Goal: Task Accomplishment & Management: Manage account settings

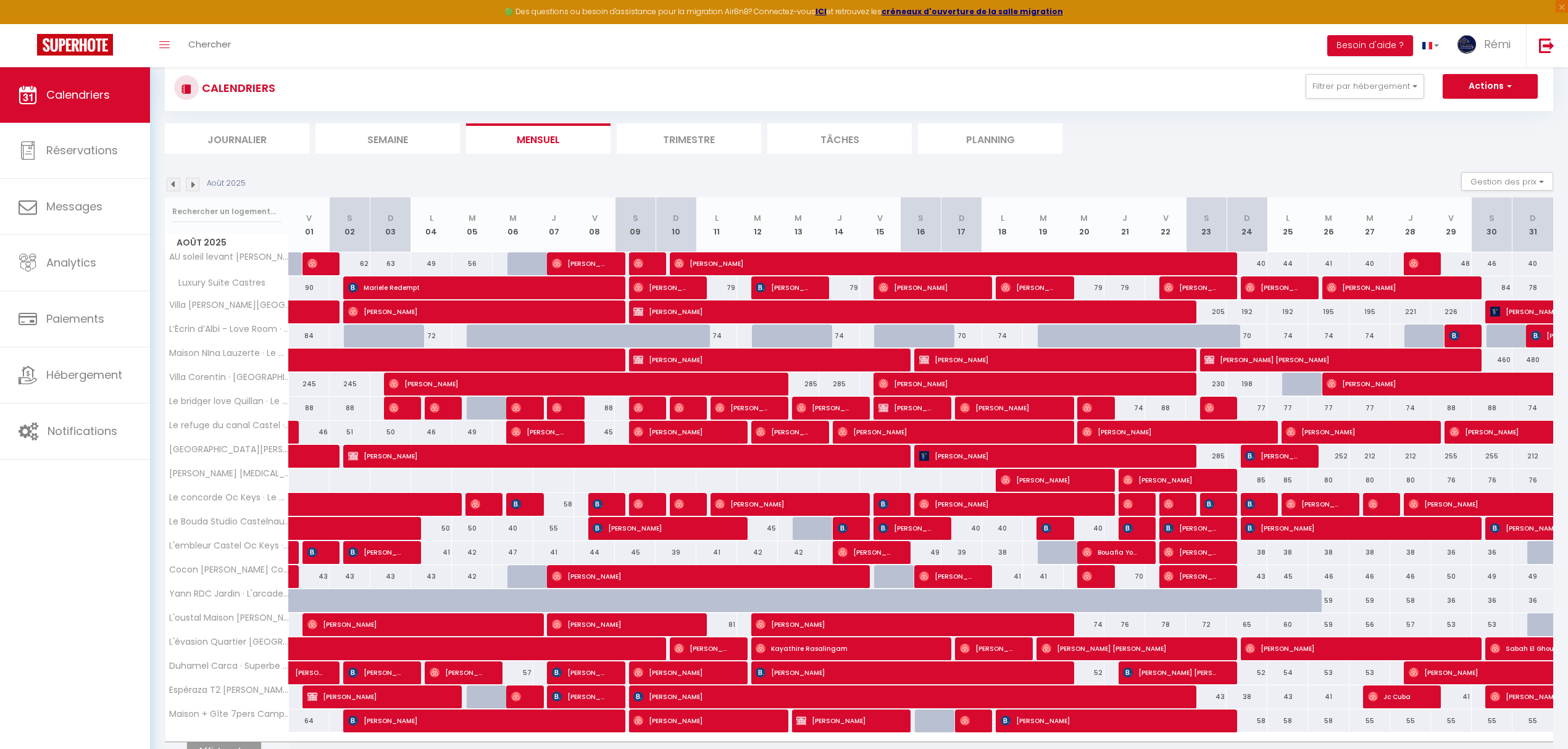
click at [189, 187] on img at bounding box center [193, 185] width 14 height 14
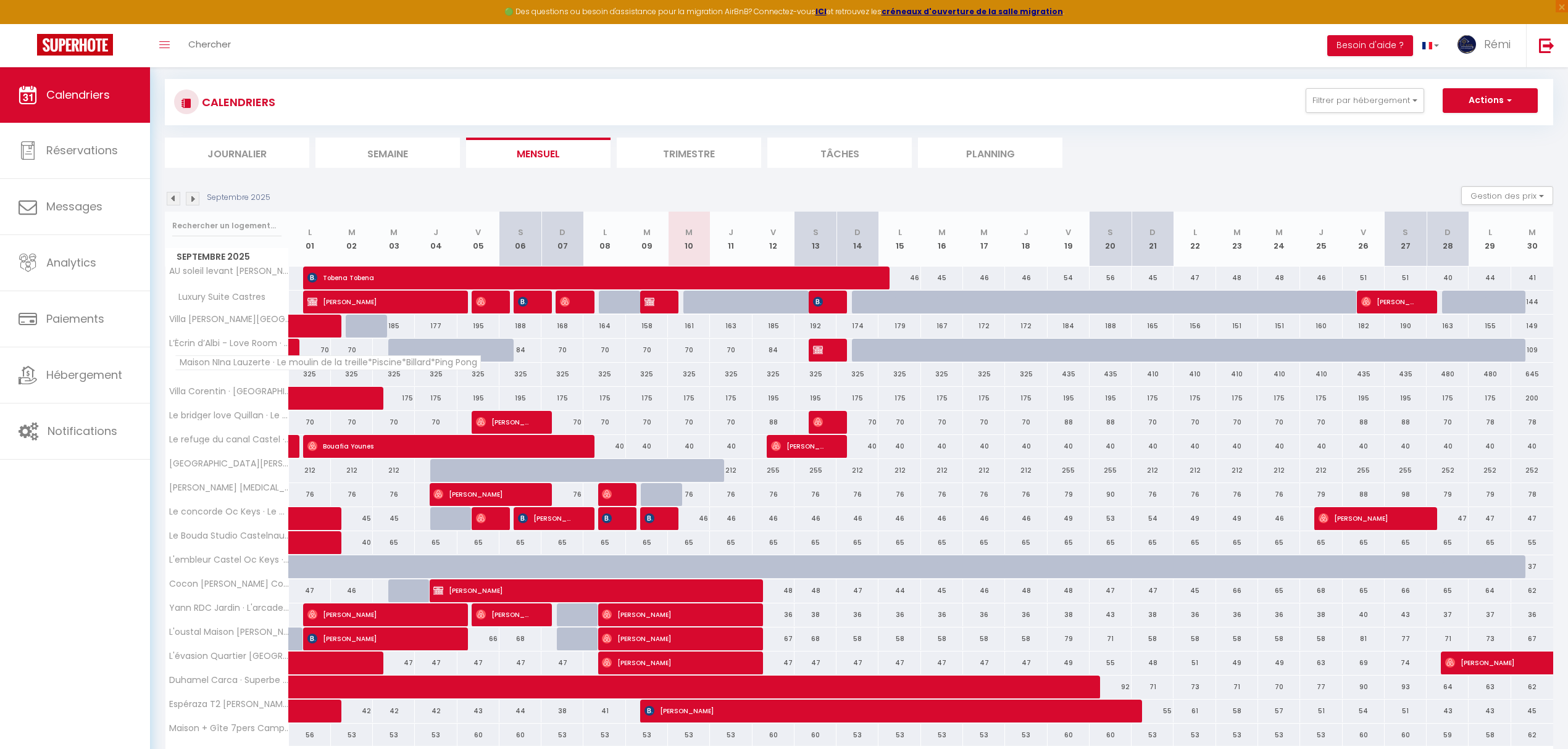
scroll to position [82, 0]
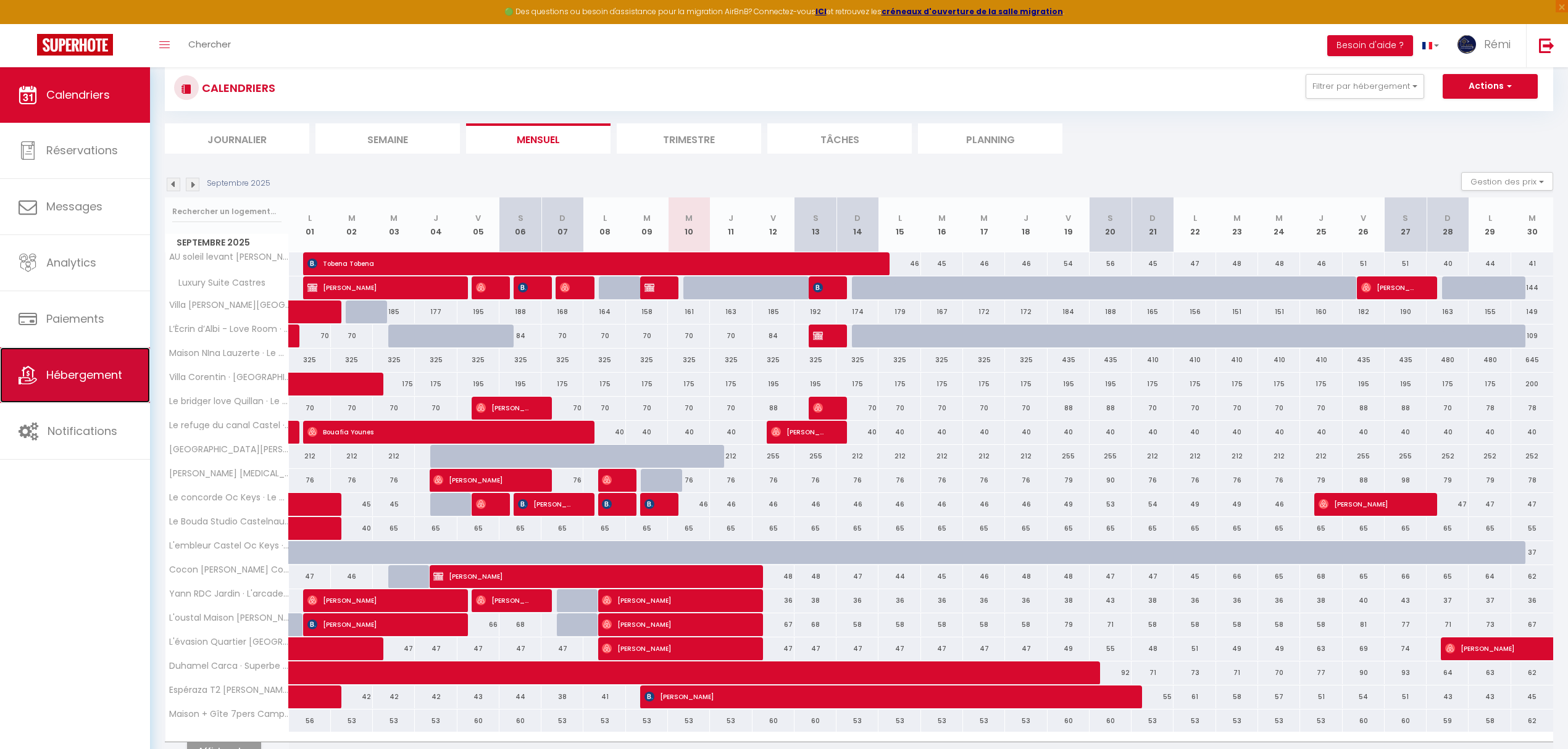
click at [62, 370] on span "Hébergement" at bounding box center [84, 375] width 76 height 15
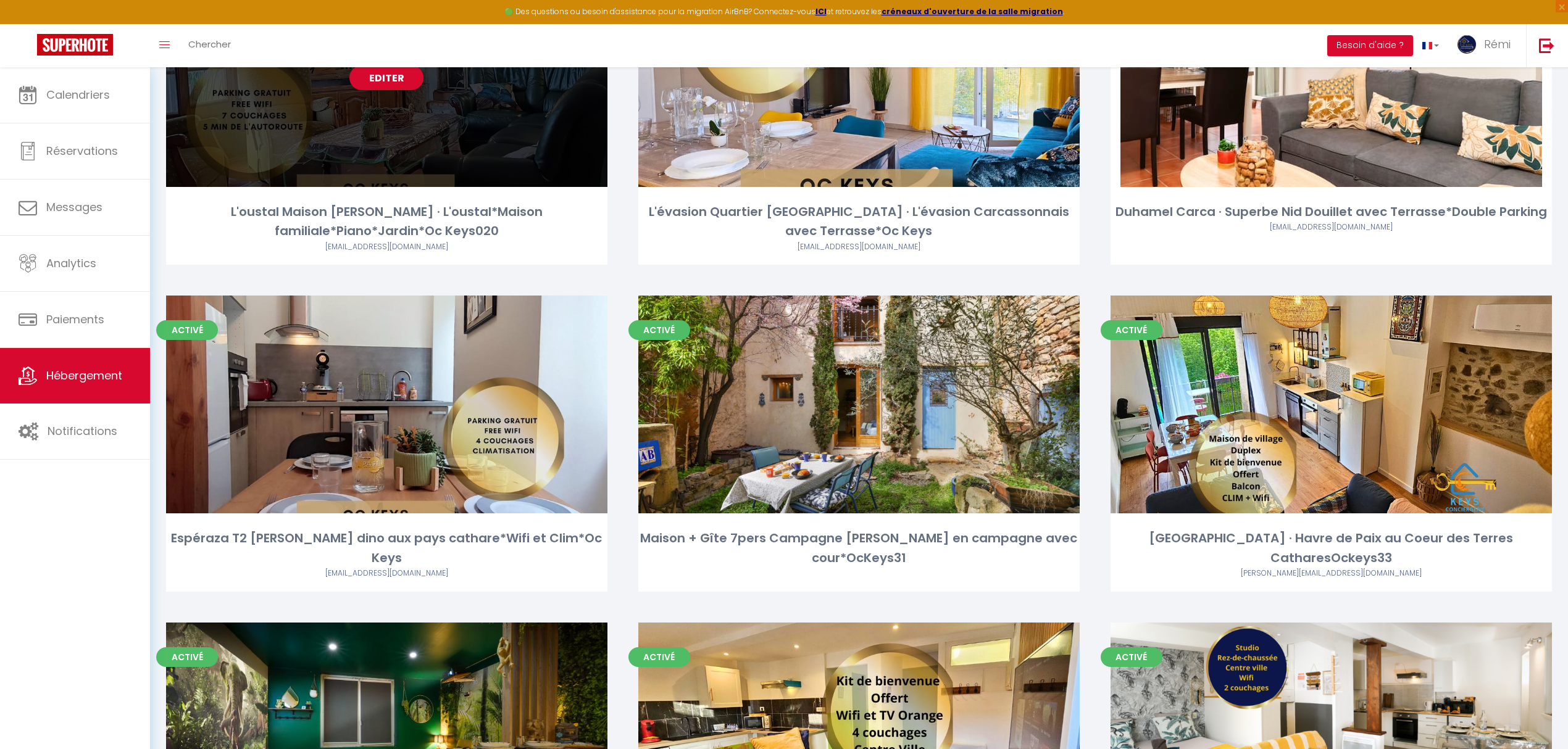
scroll to position [905, 0]
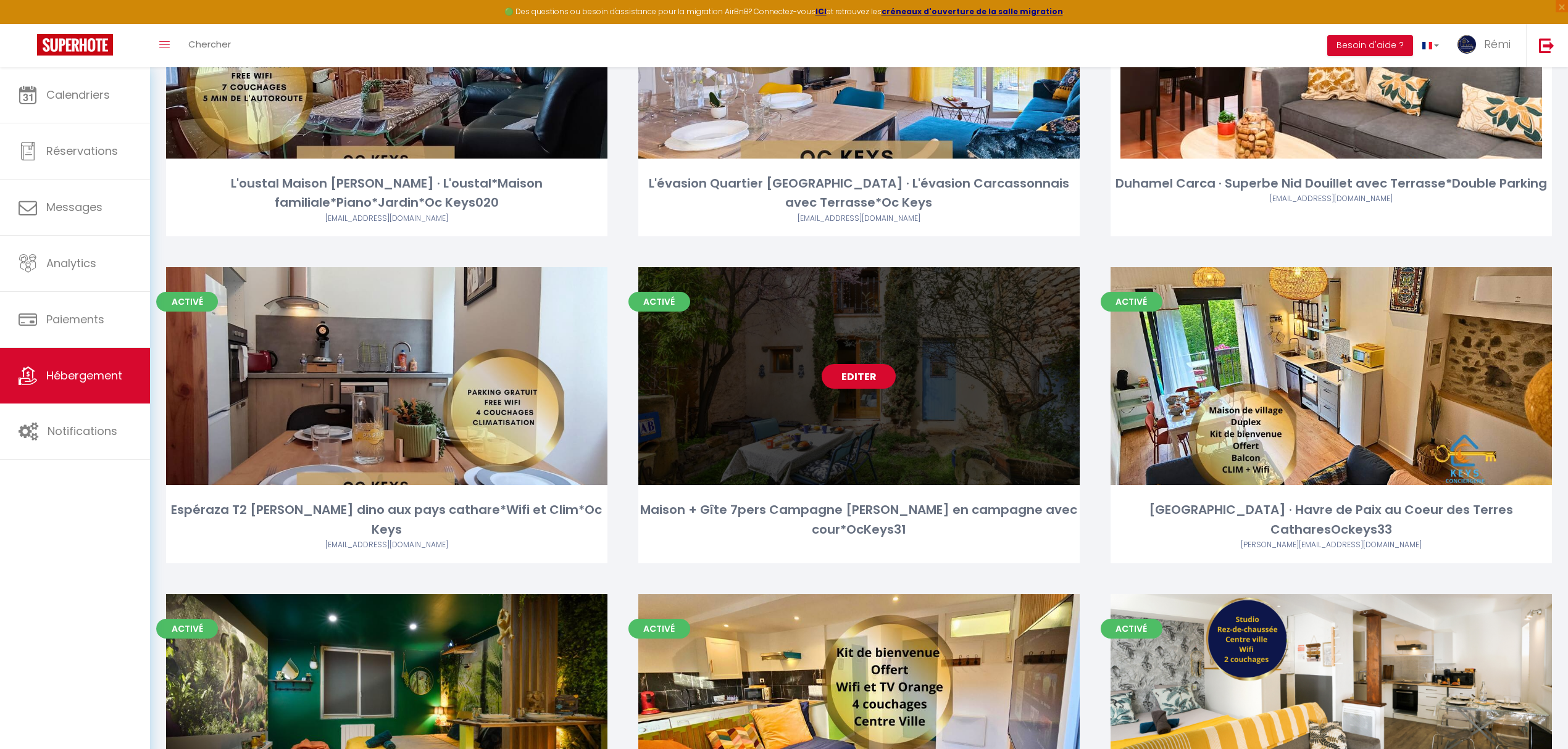
click at [857, 384] on link "Editer" at bounding box center [859, 376] width 74 height 25
click at [857, 376] on link "Editer" at bounding box center [859, 376] width 74 height 25
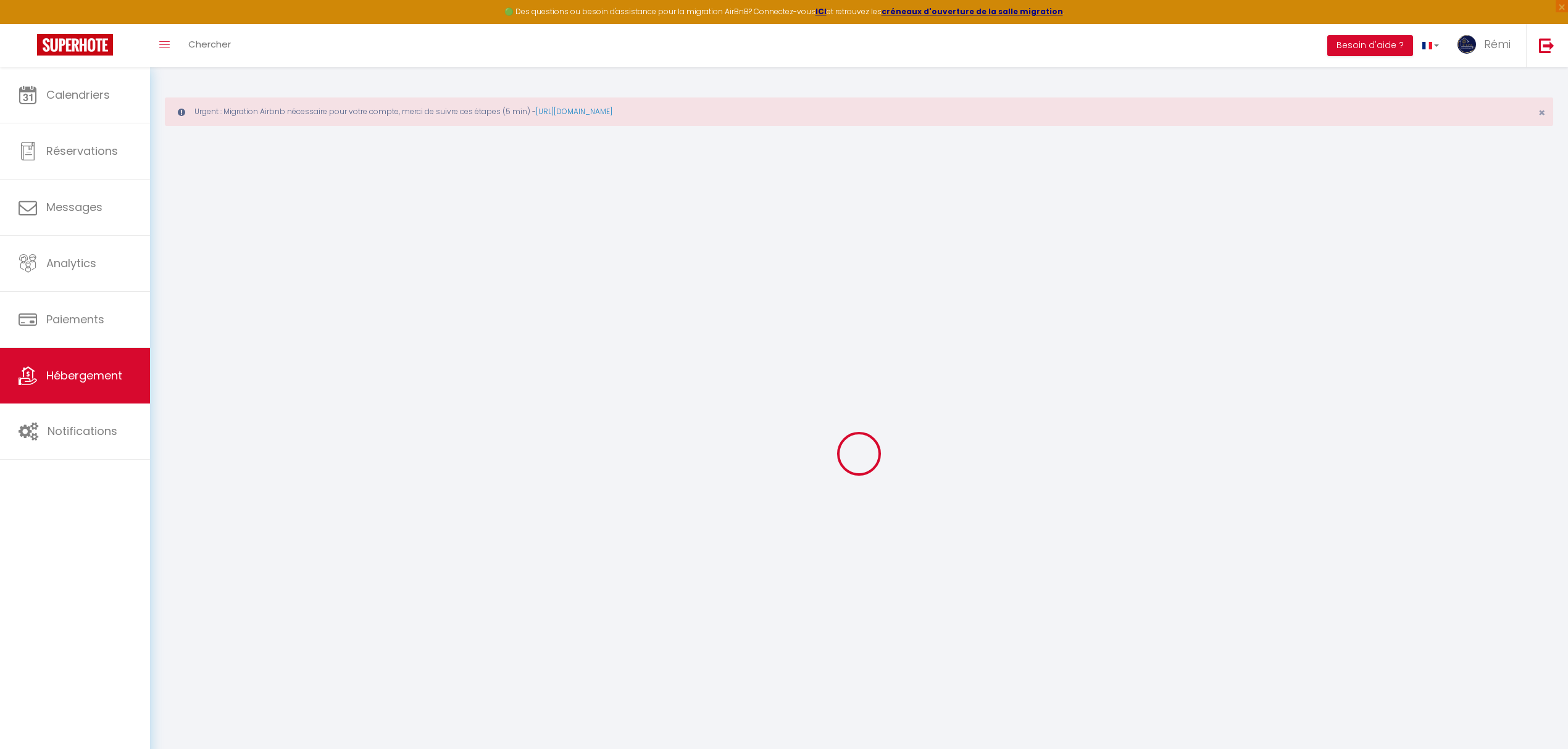
select select "18802"
select select
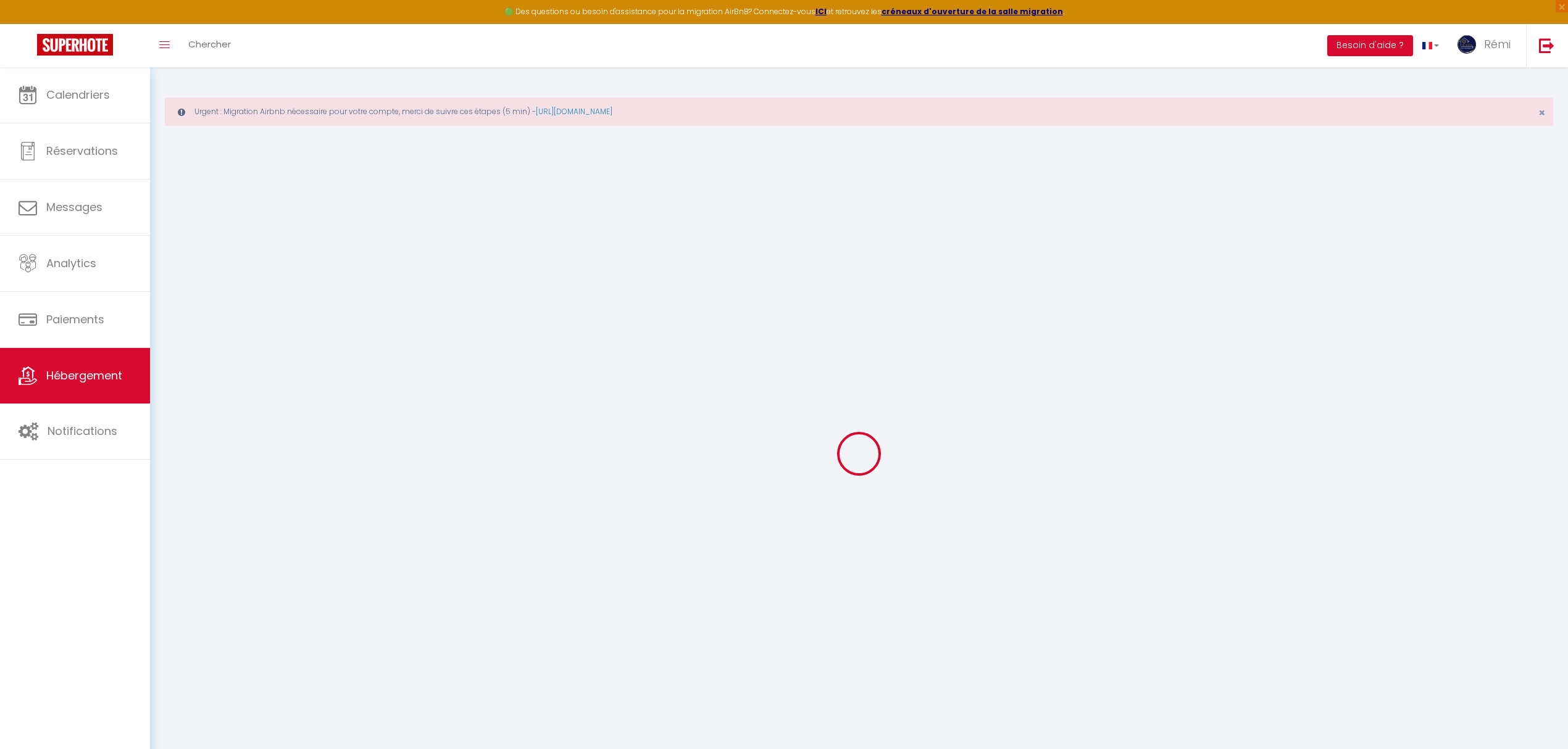
select select
checkbox input "false"
checkbox input "true"
checkbox input "false"
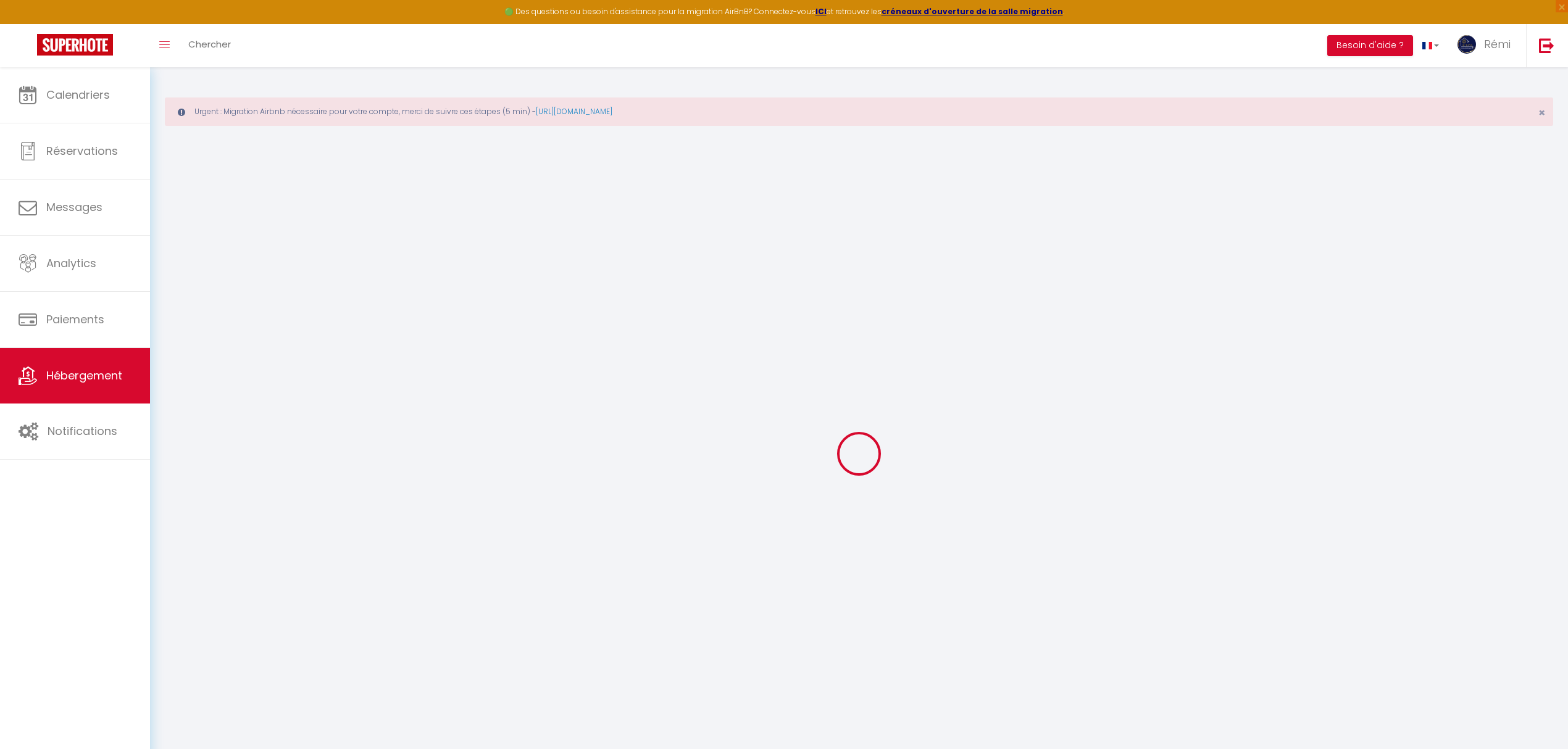
select select
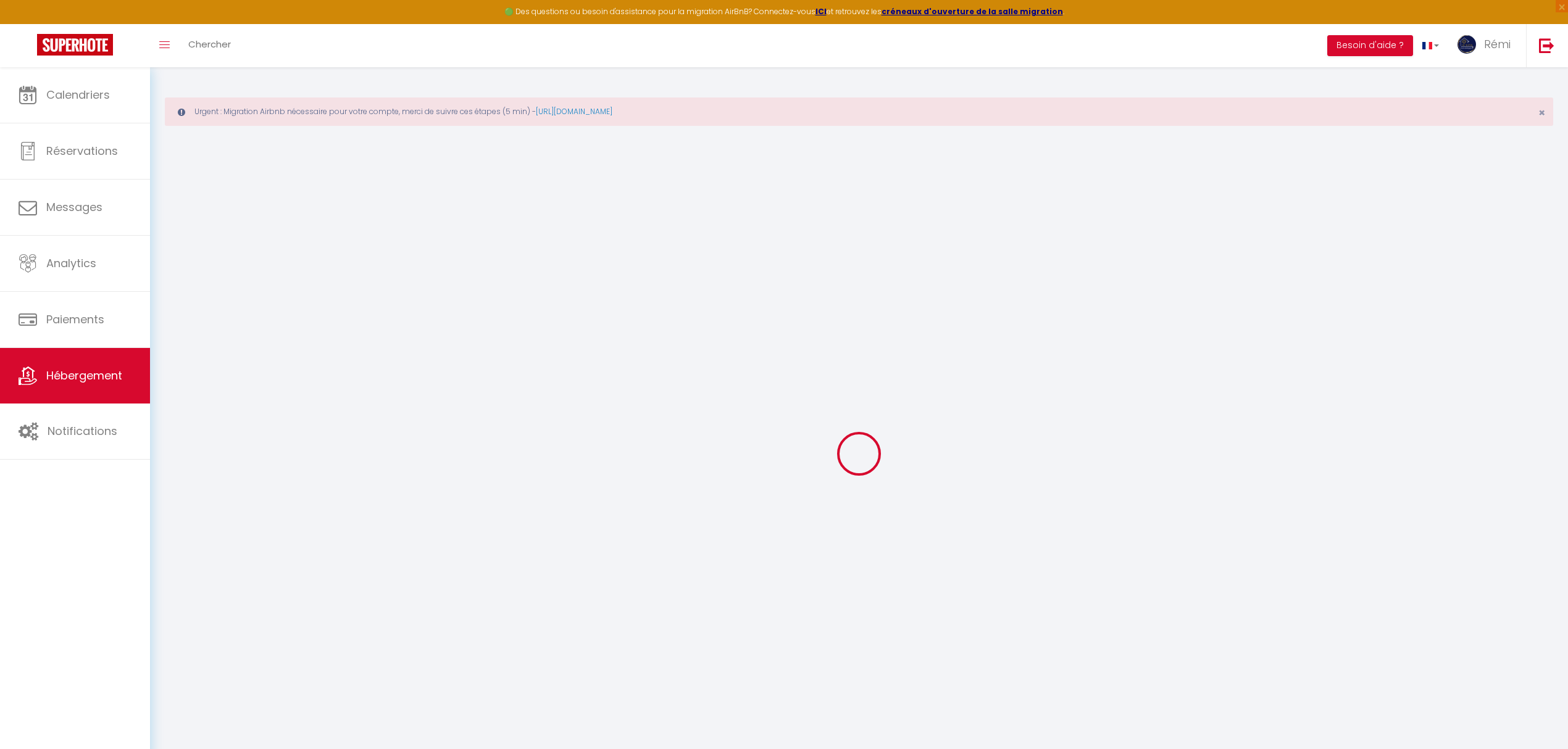
checkbox input "false"
checkbox input "true"
checkbox input "false"
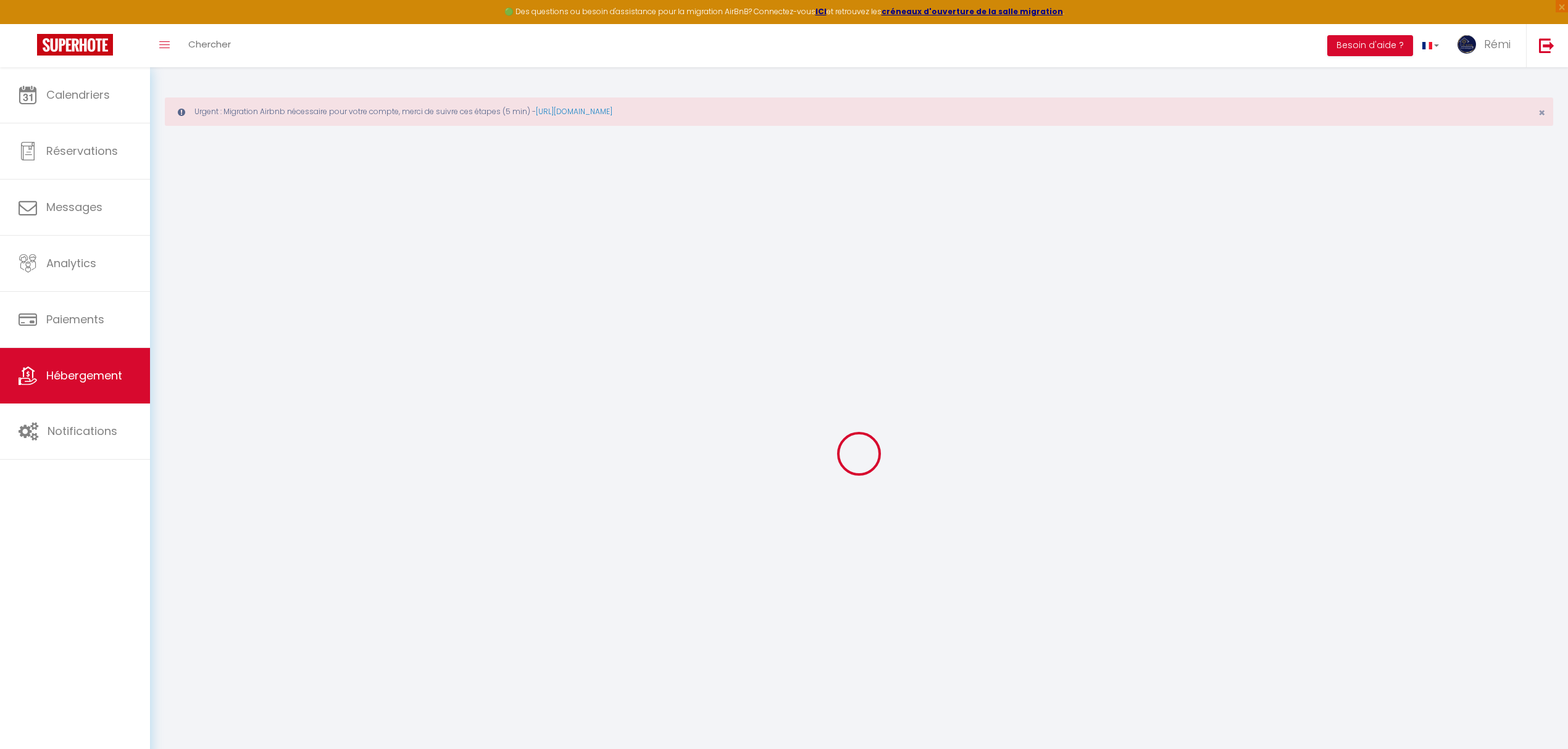
checkbox input "true"
checkbox input "false"
select select "17:00"
select select
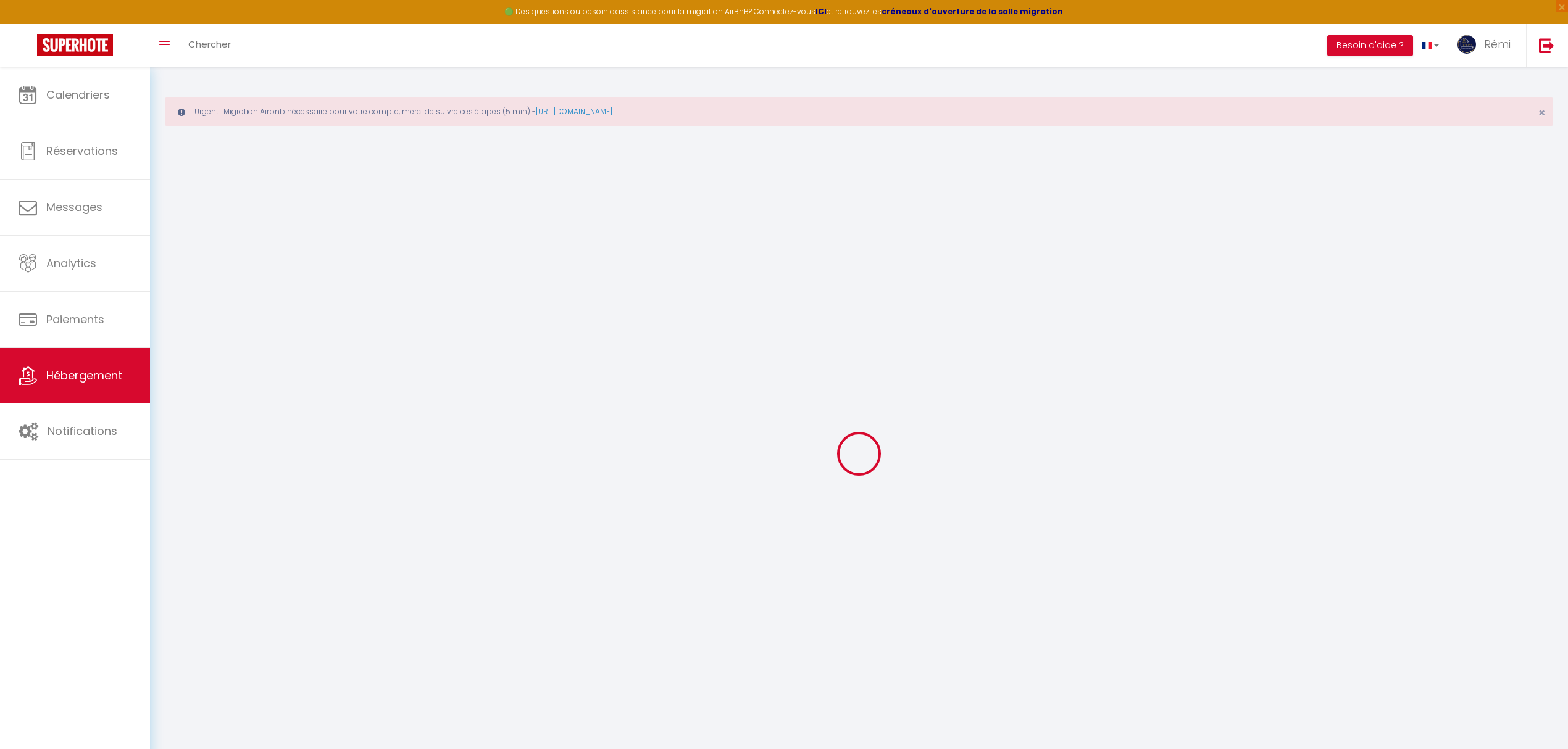
select select "10:00"
select select "30"
select select "120"
select select
checkbox input "false"
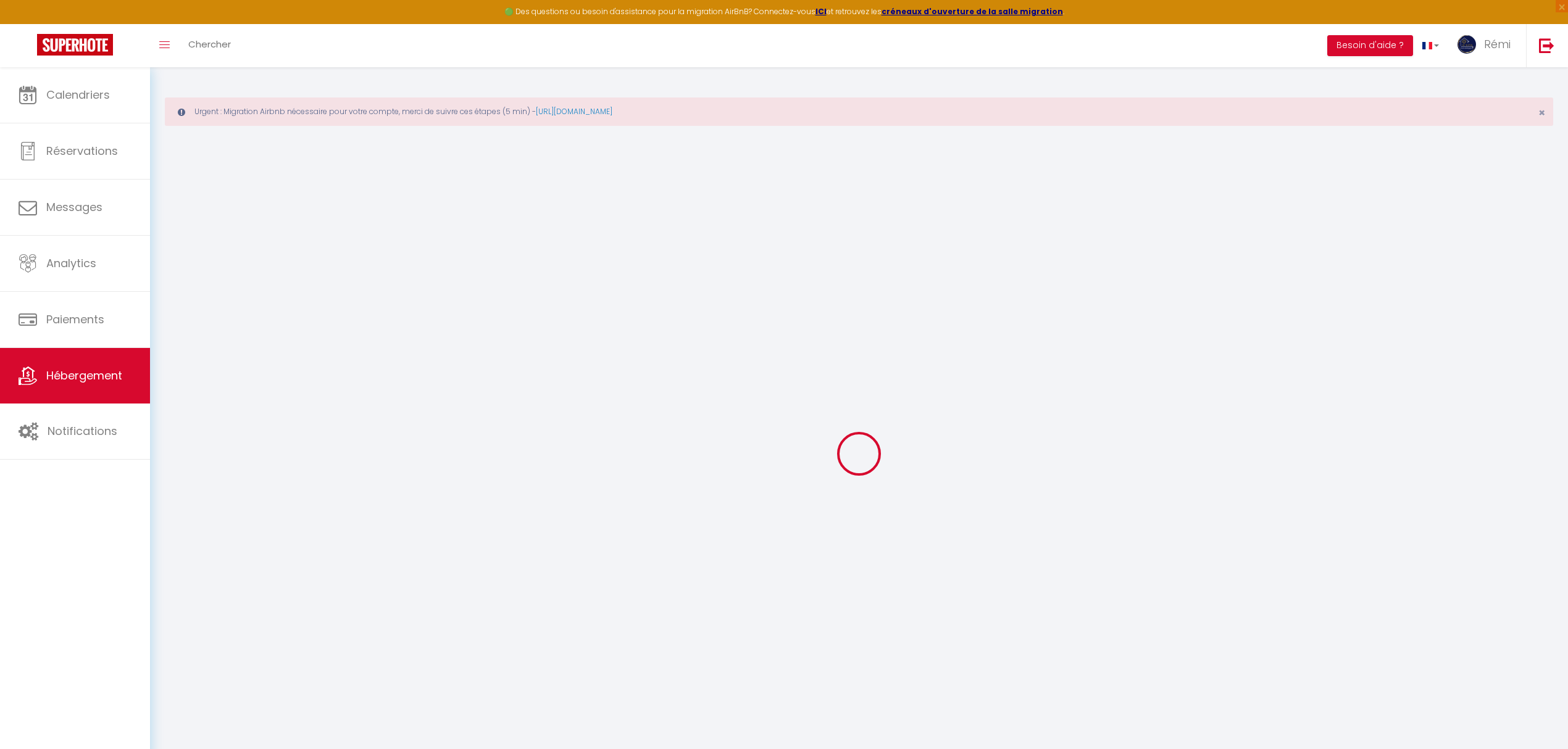
checkbox input "true"
checkbox input "false"
select select
checkbox input "false"
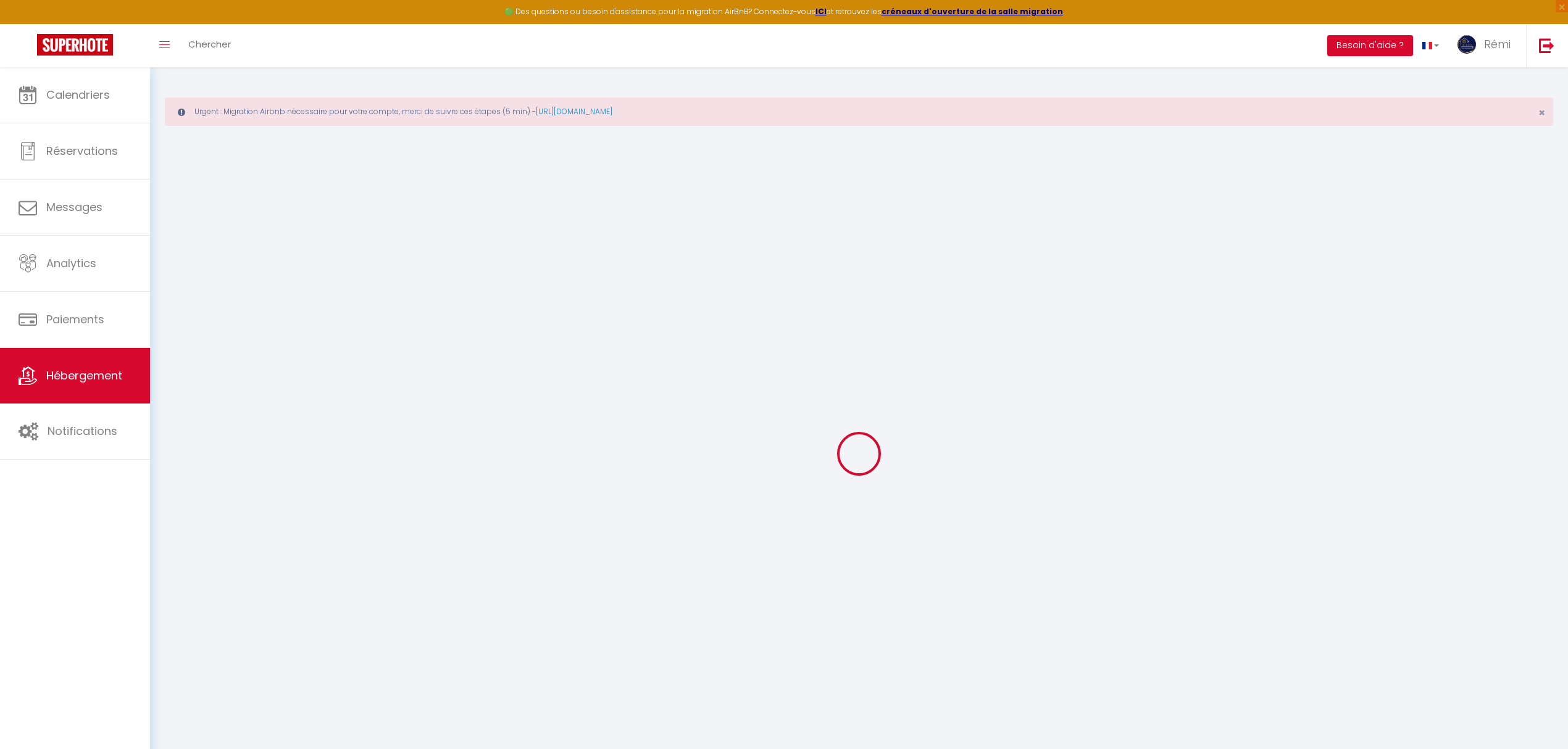
checkbox input "true"
checkbox input "false"
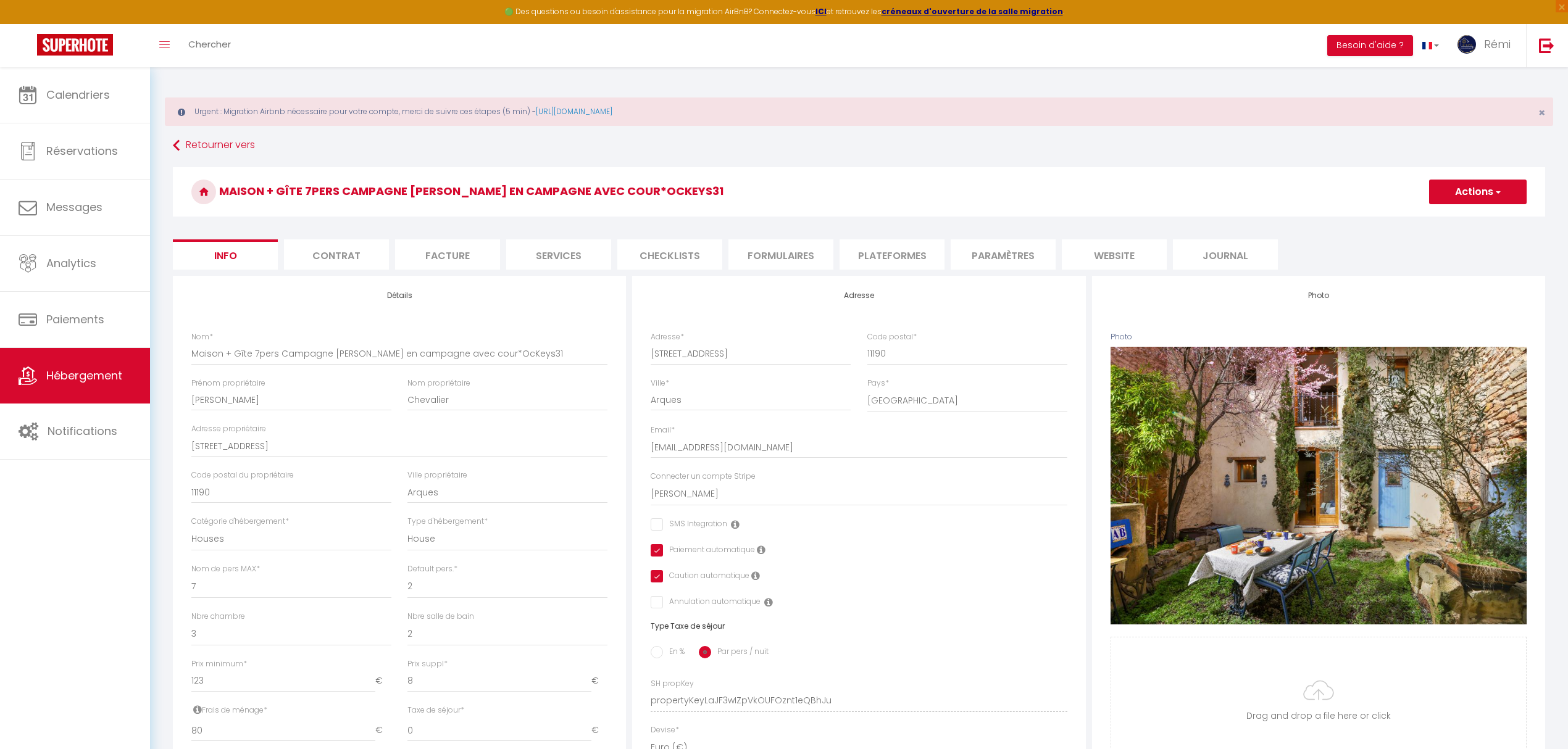
click at [1251, 196] on button "Actions" at bounding box center [1477, 192] width 97 height 25
click at [1251, 191] on h3 "Maison + Gîte 7pers Campagne [PERSON_NAME] en campagne avec cour*OcKeys31" at bounding box center [859, 192] width 1372 height 49
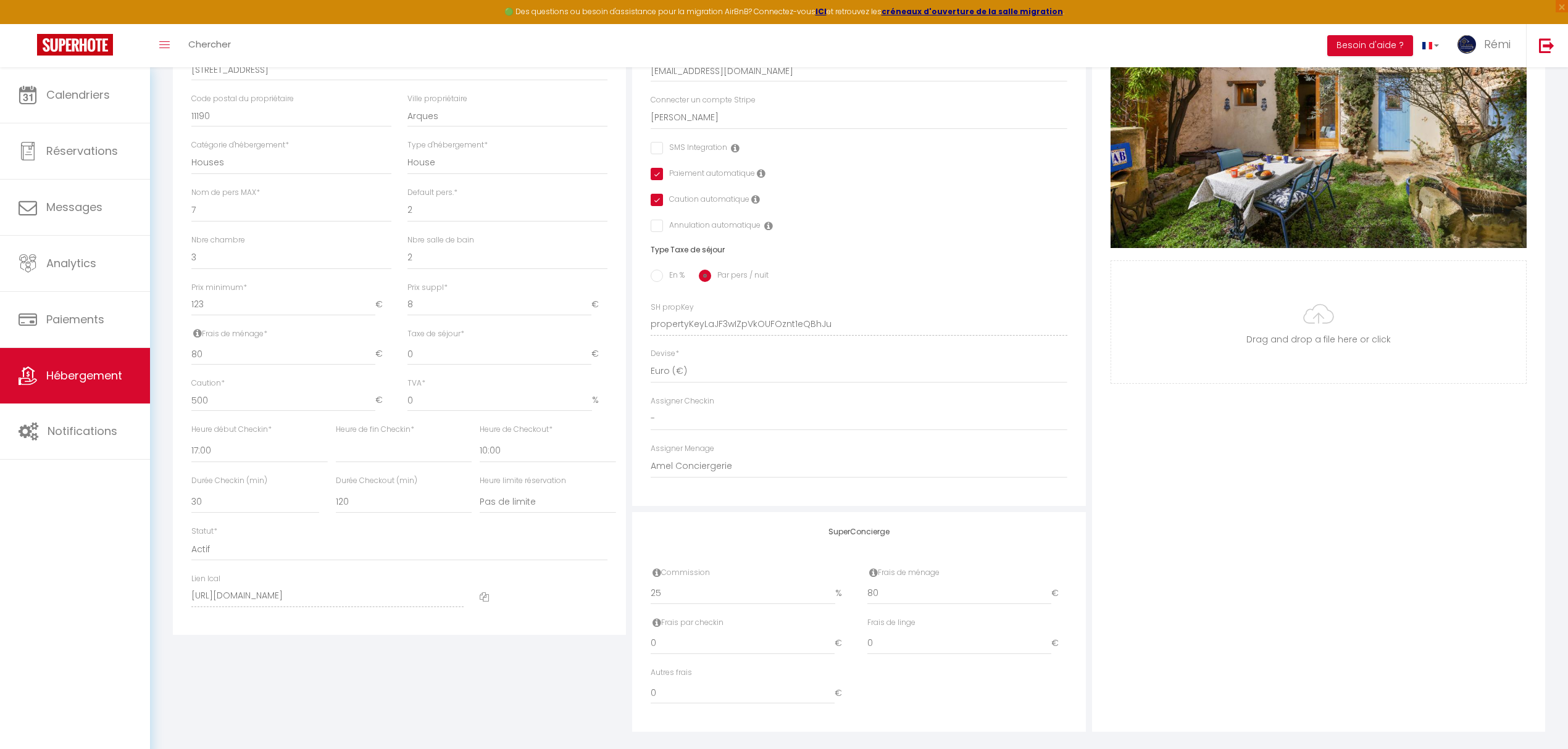
scroll to position [390, 0]
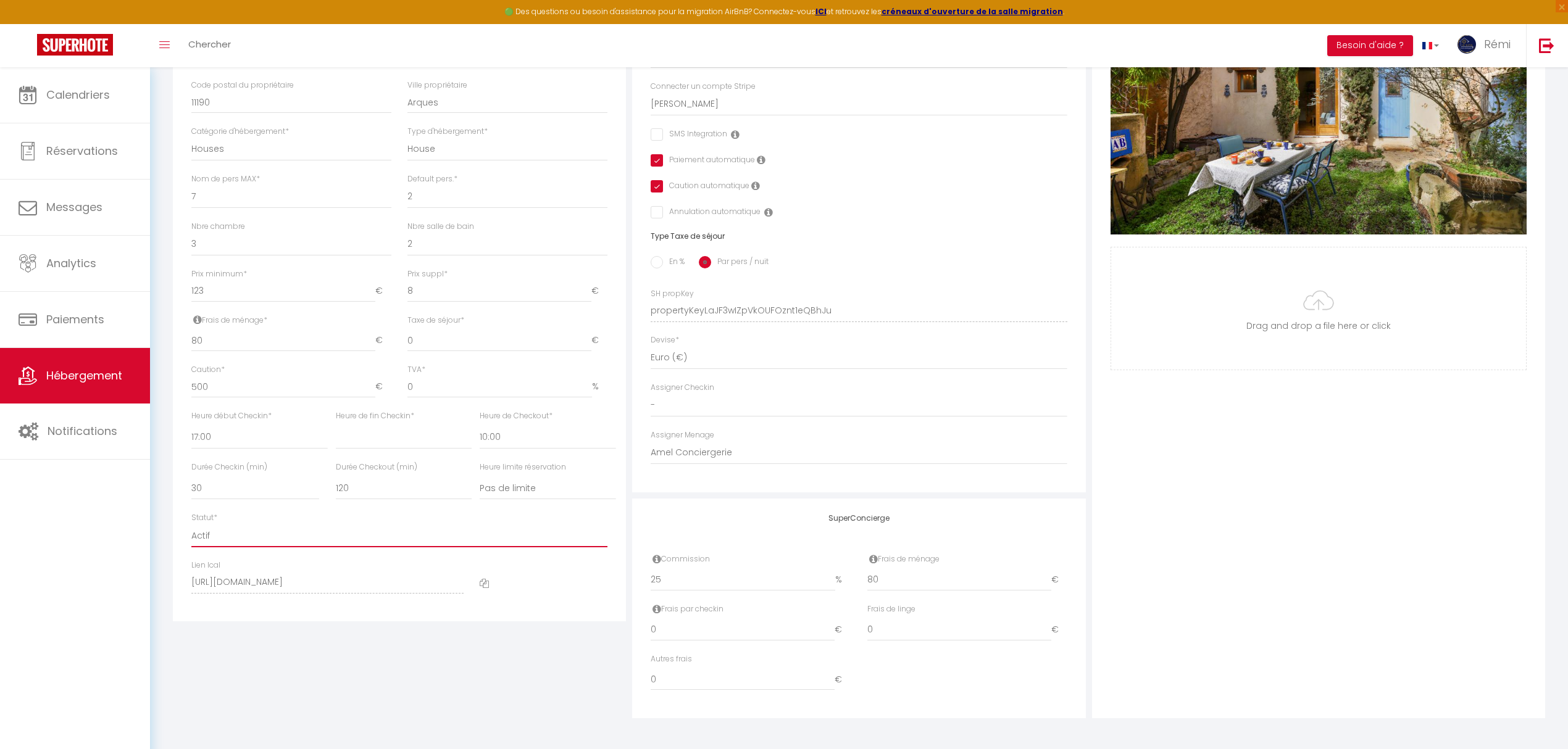
click at [270, 544] on select "Actif Pas actif" at bounding box center [400, 535] width 416 height 23
select select
checkbox input "false"
checkbox input "true"
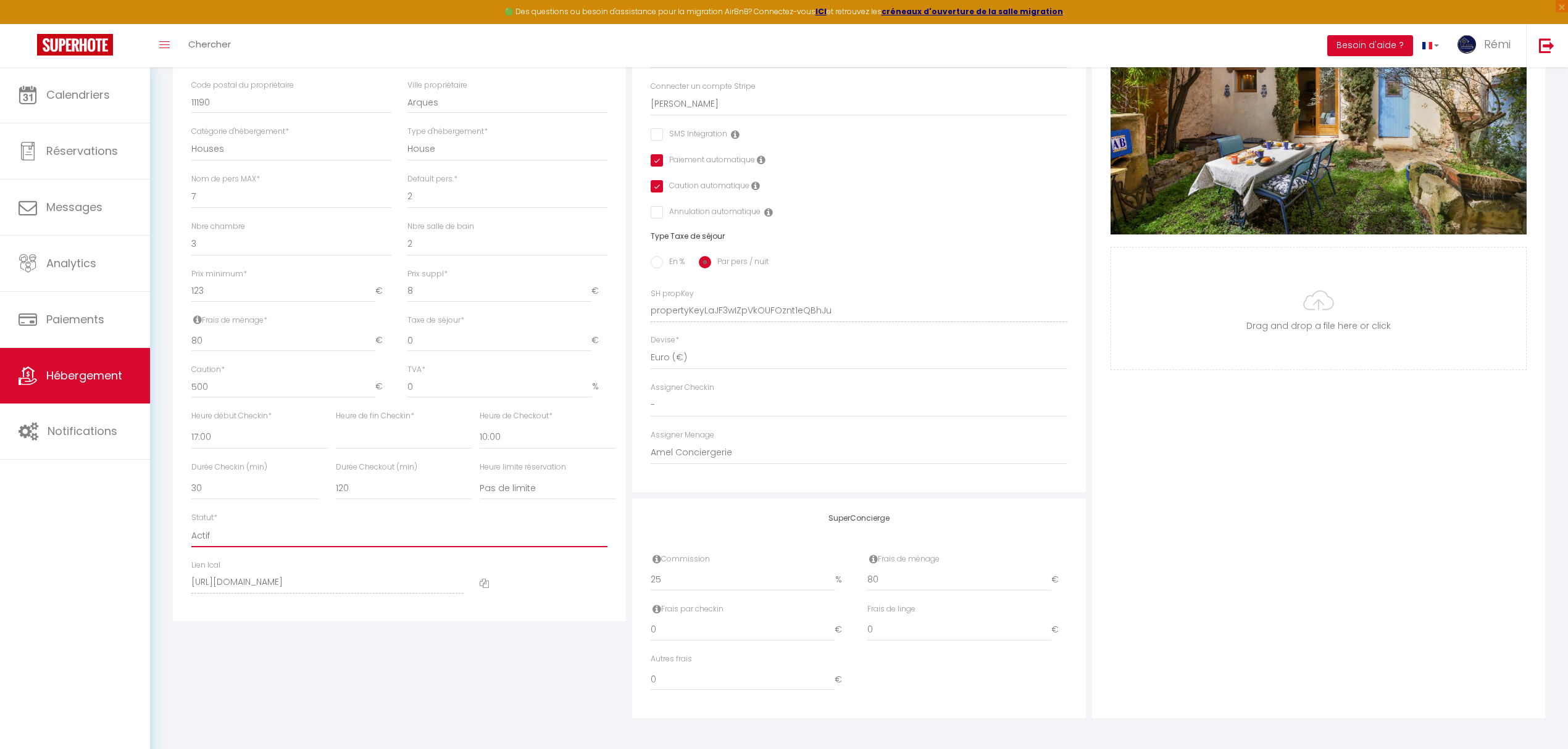
checkbox input "false"
select select "0"
click at [192, 524] on select "Actif Pas actif" at bounding box center [400, 535] width 416 height 23
select select
checkbox input "false"
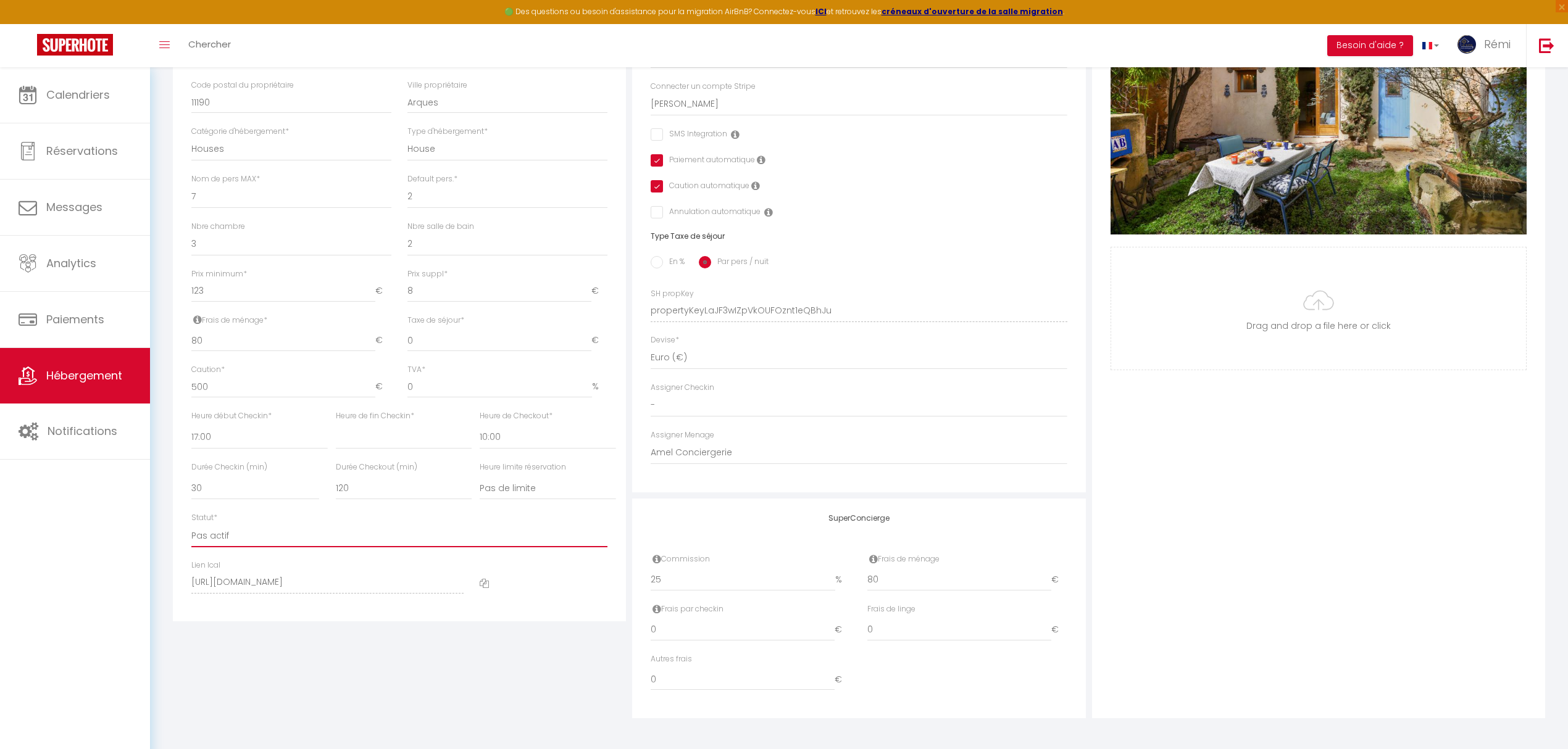
checkbox input "true"
checkbox input "false"
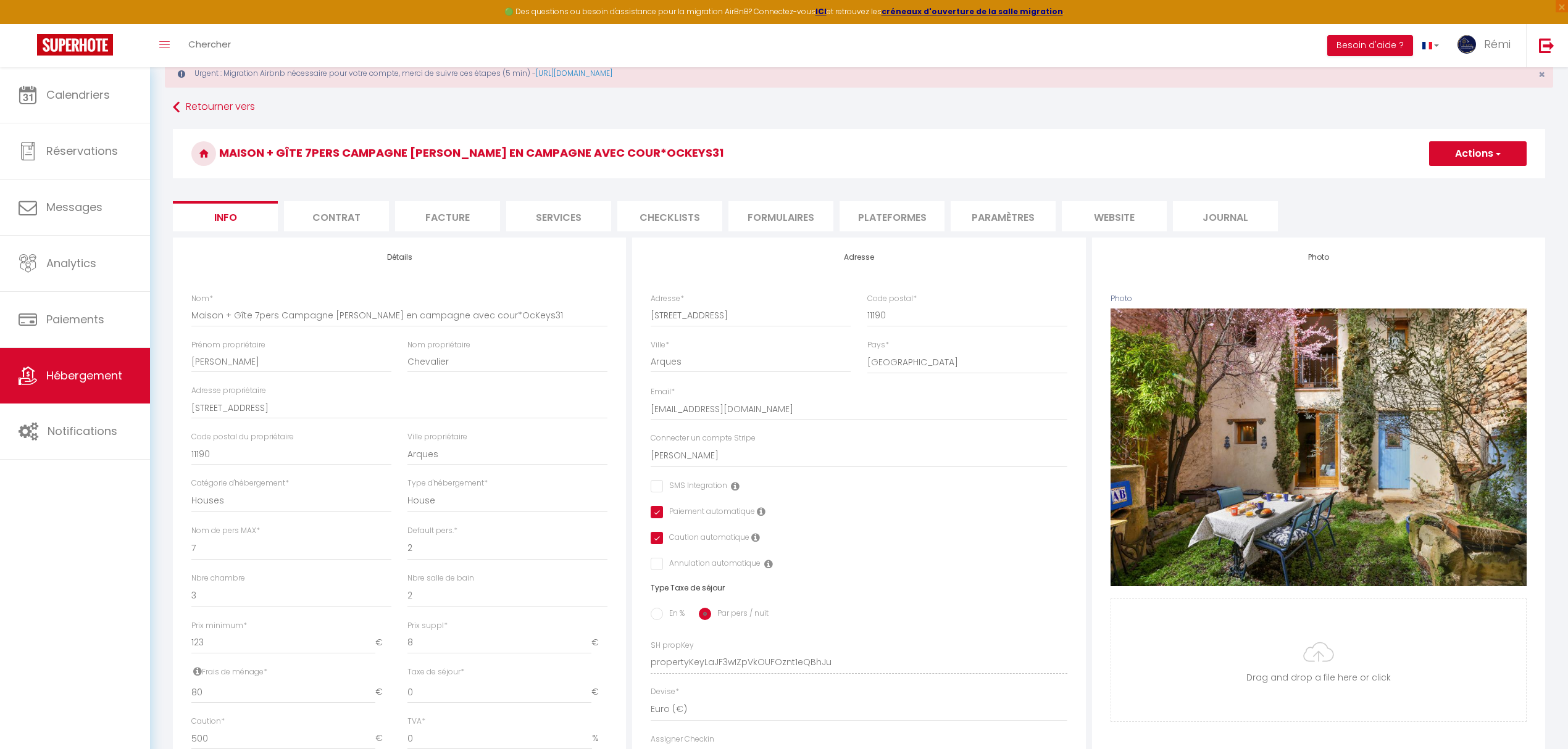
scroll to position [0, 0]
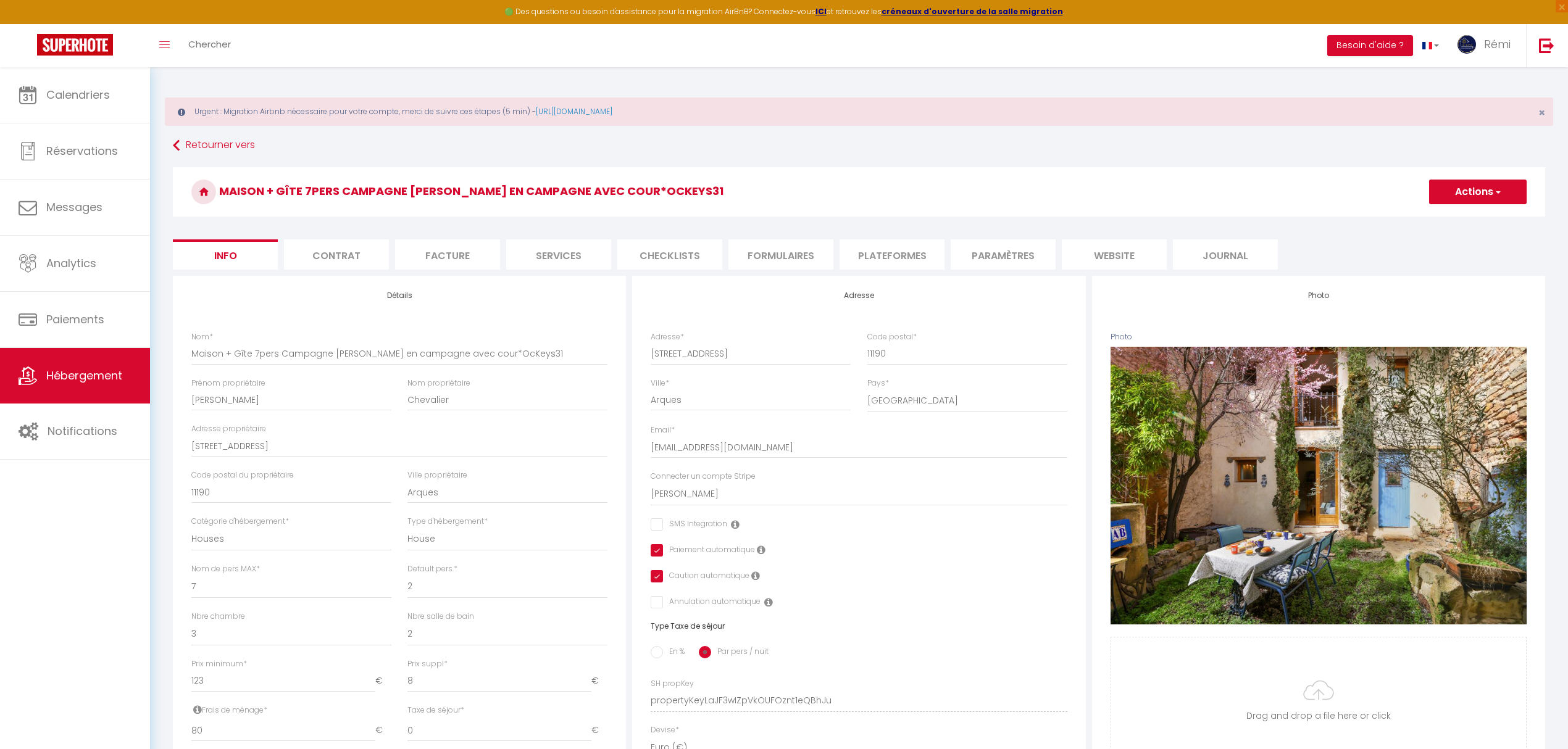
click at [1251, 196] on button "Actions" at bounding box center [1477, 192] width 97 height 25
click at [1251, 217] on input "Enregistrer" at bounding box center [1429, 219] width 46 height 12
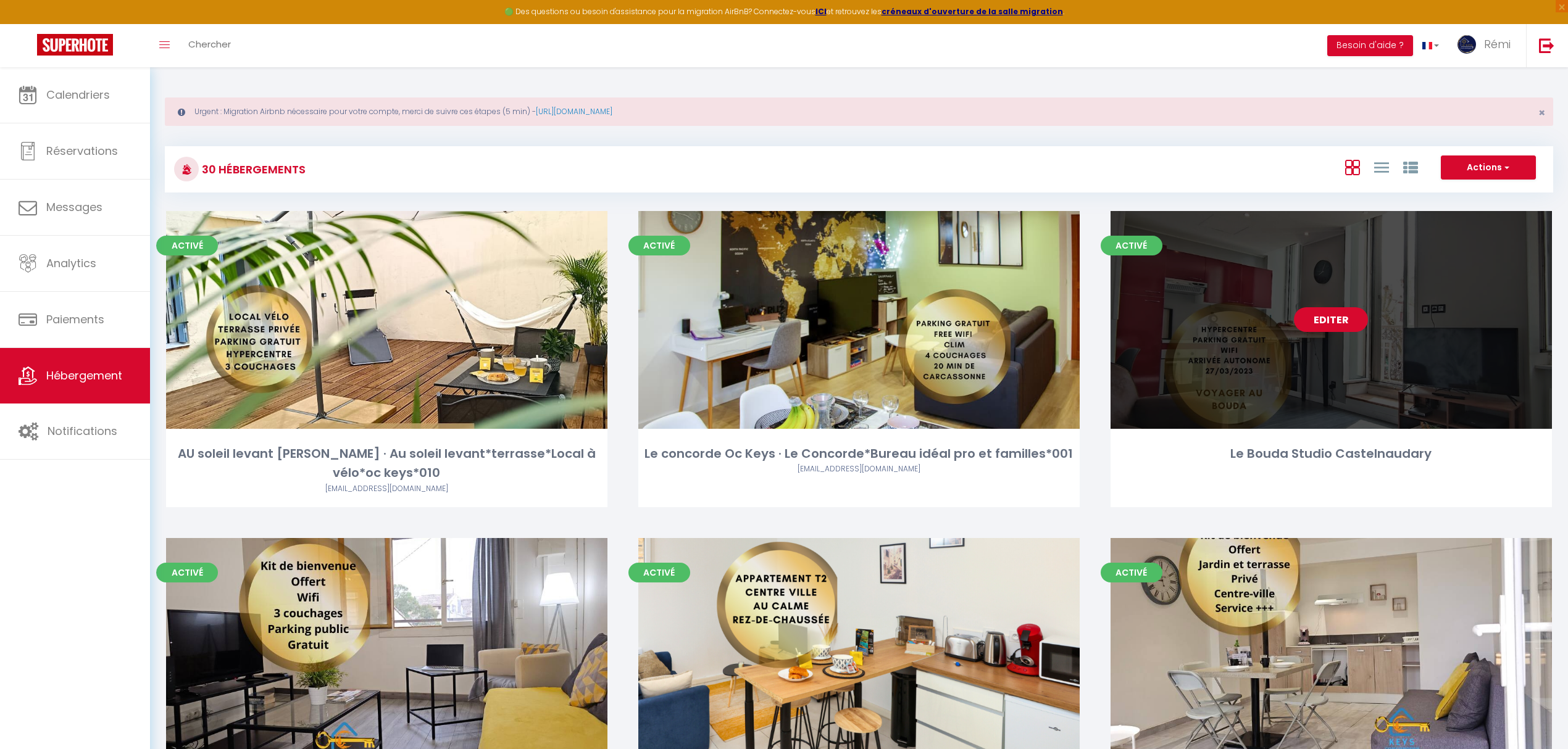
click at [1251, 323] on link "Editer" at bounding box center [1330, 320] width 74 height 25
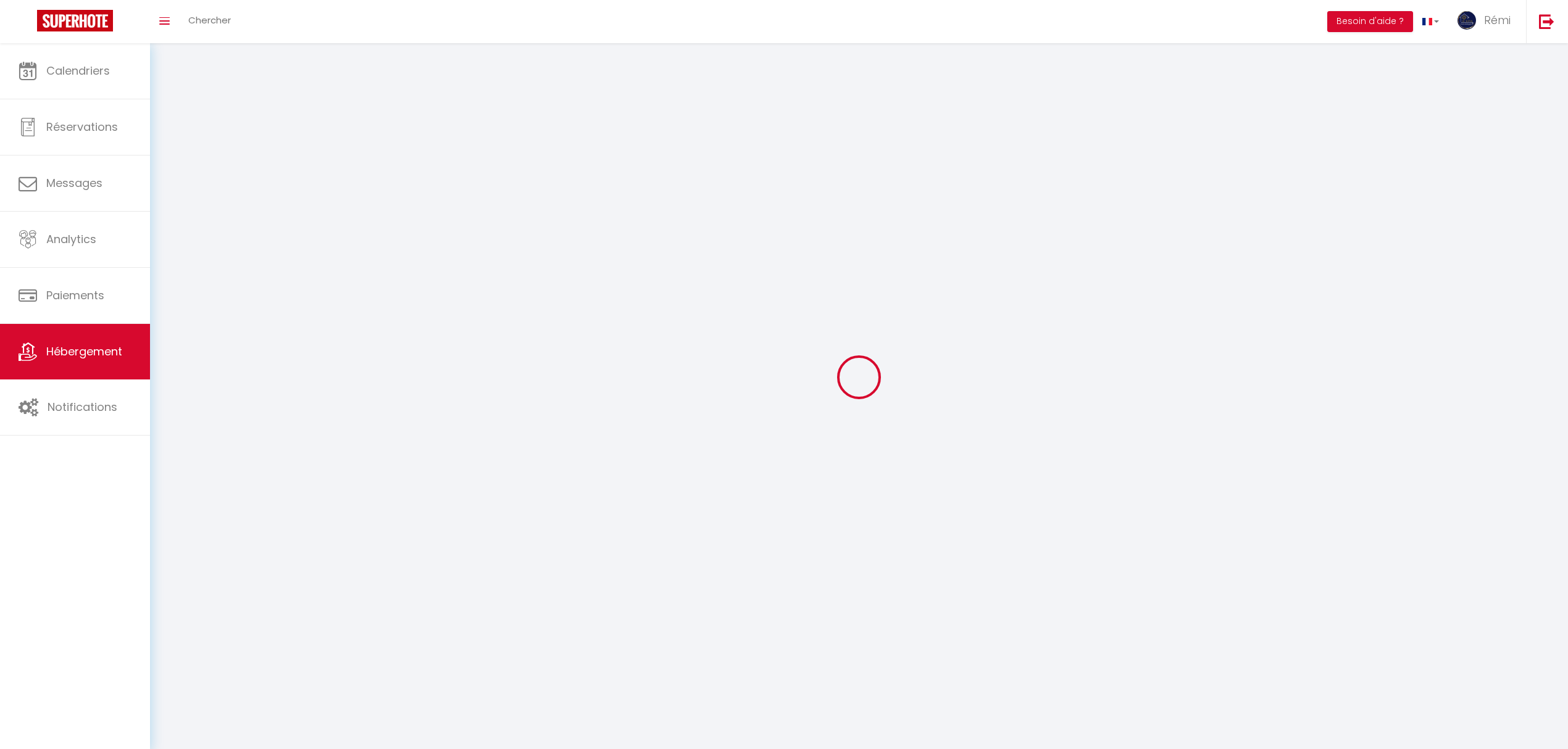
select select "1"
select select
select select "28"
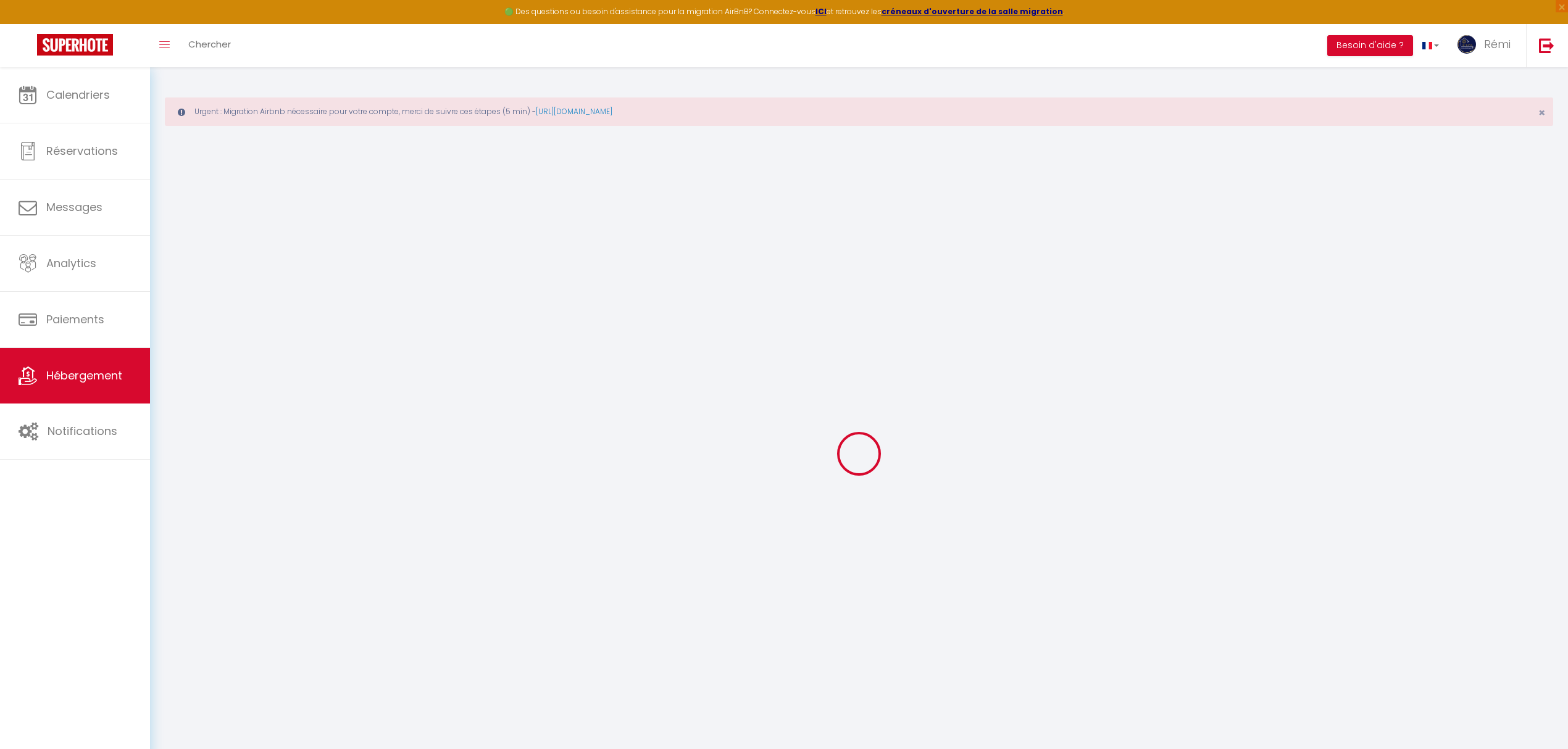
select select
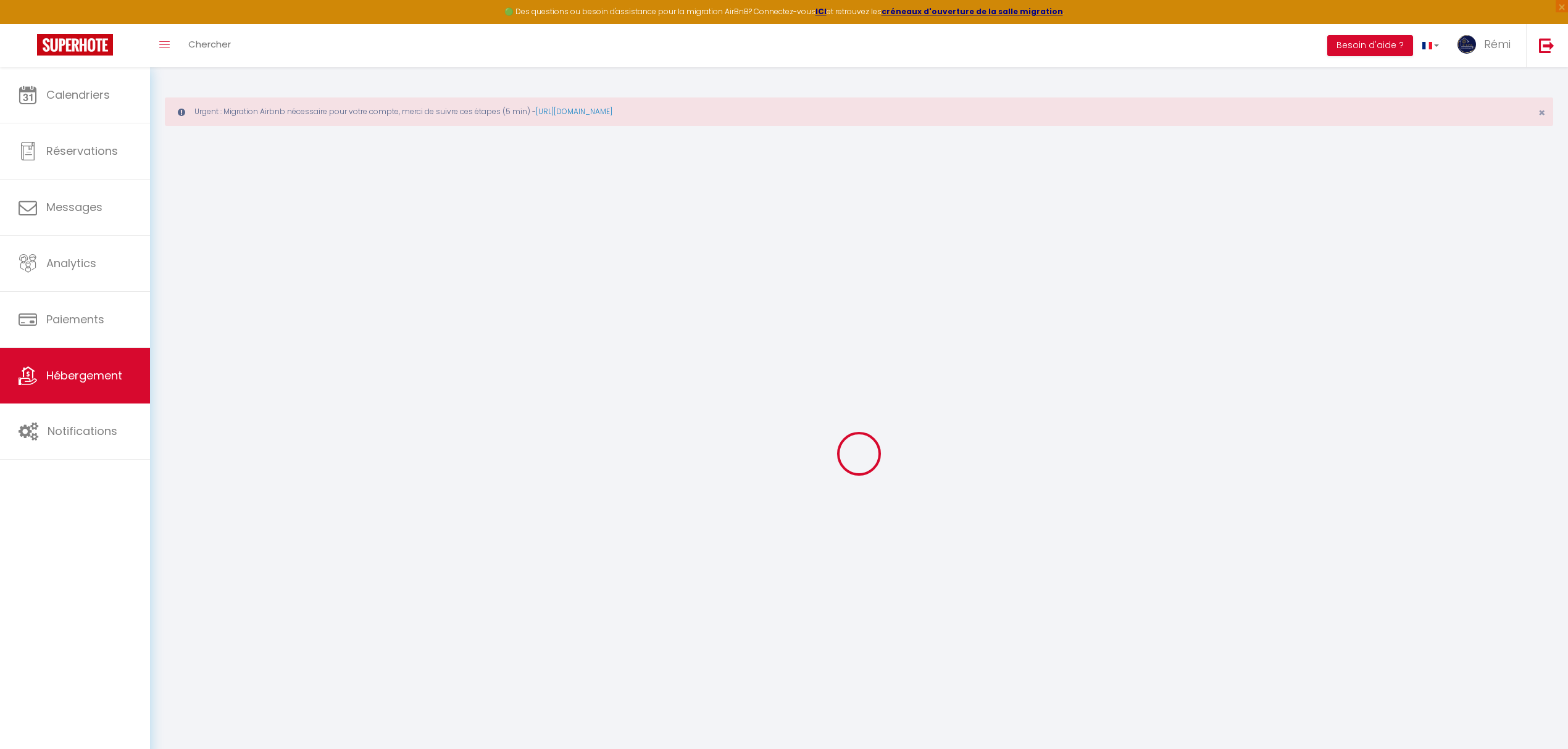
select select
checkbox input "false"
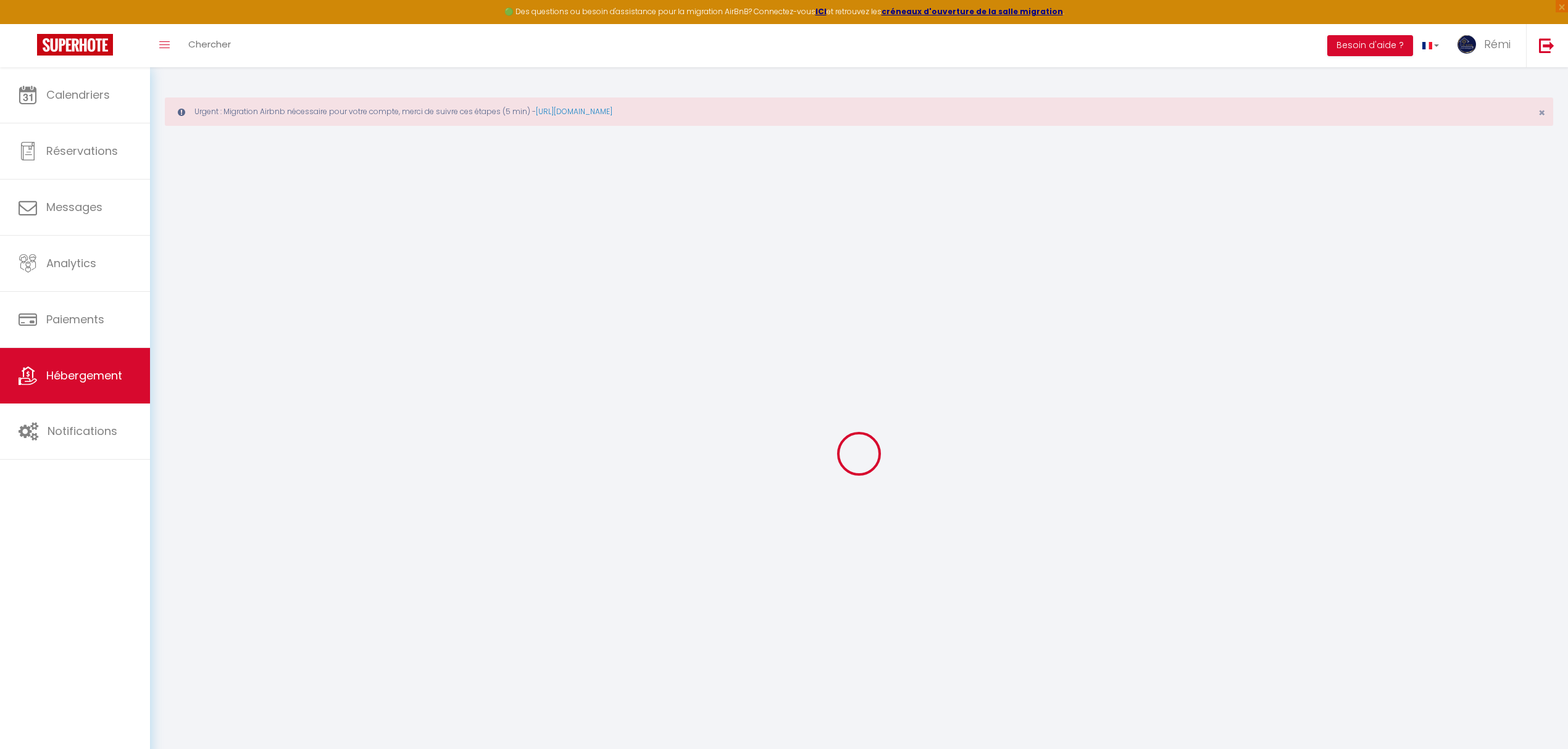
select select
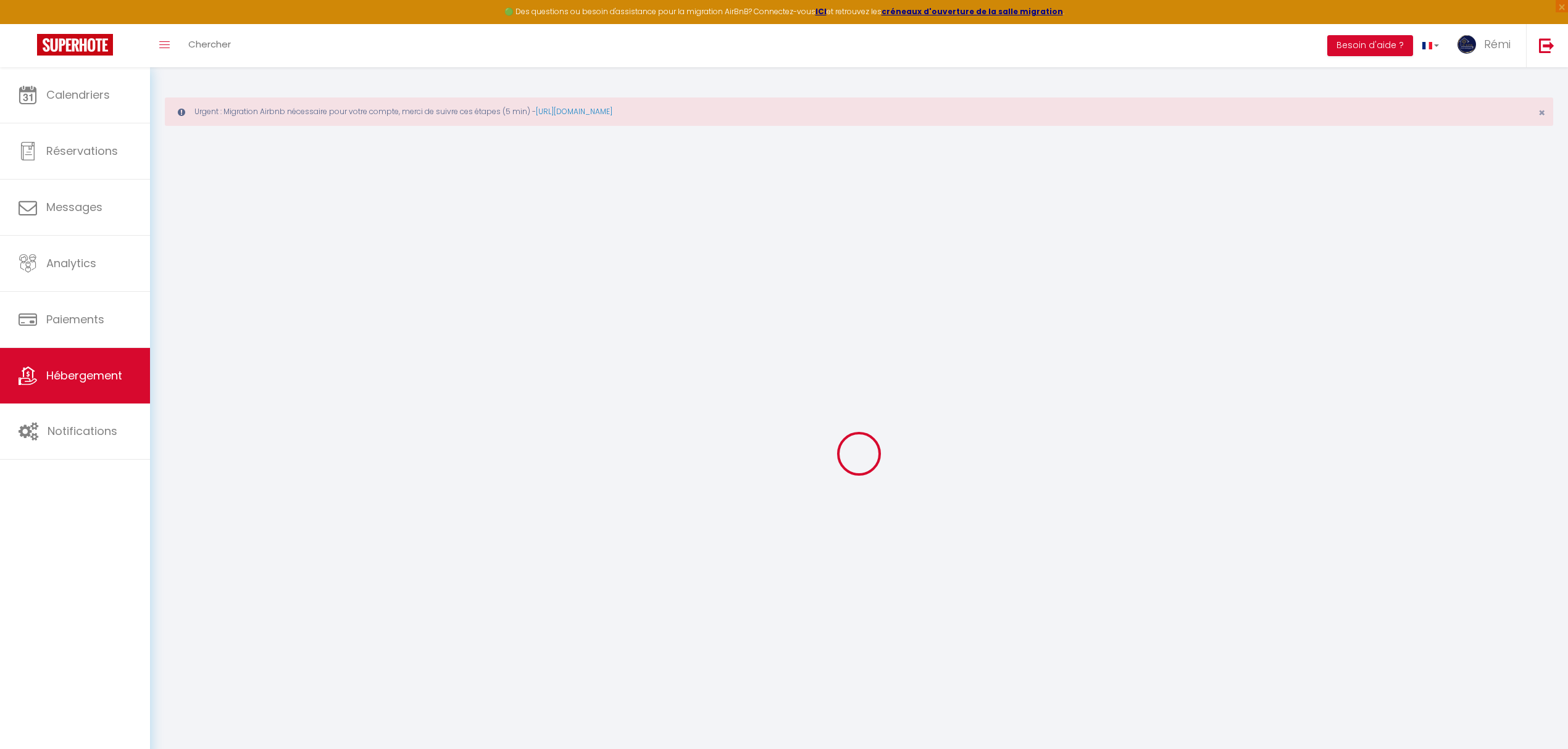
select select
checkbox input "false"
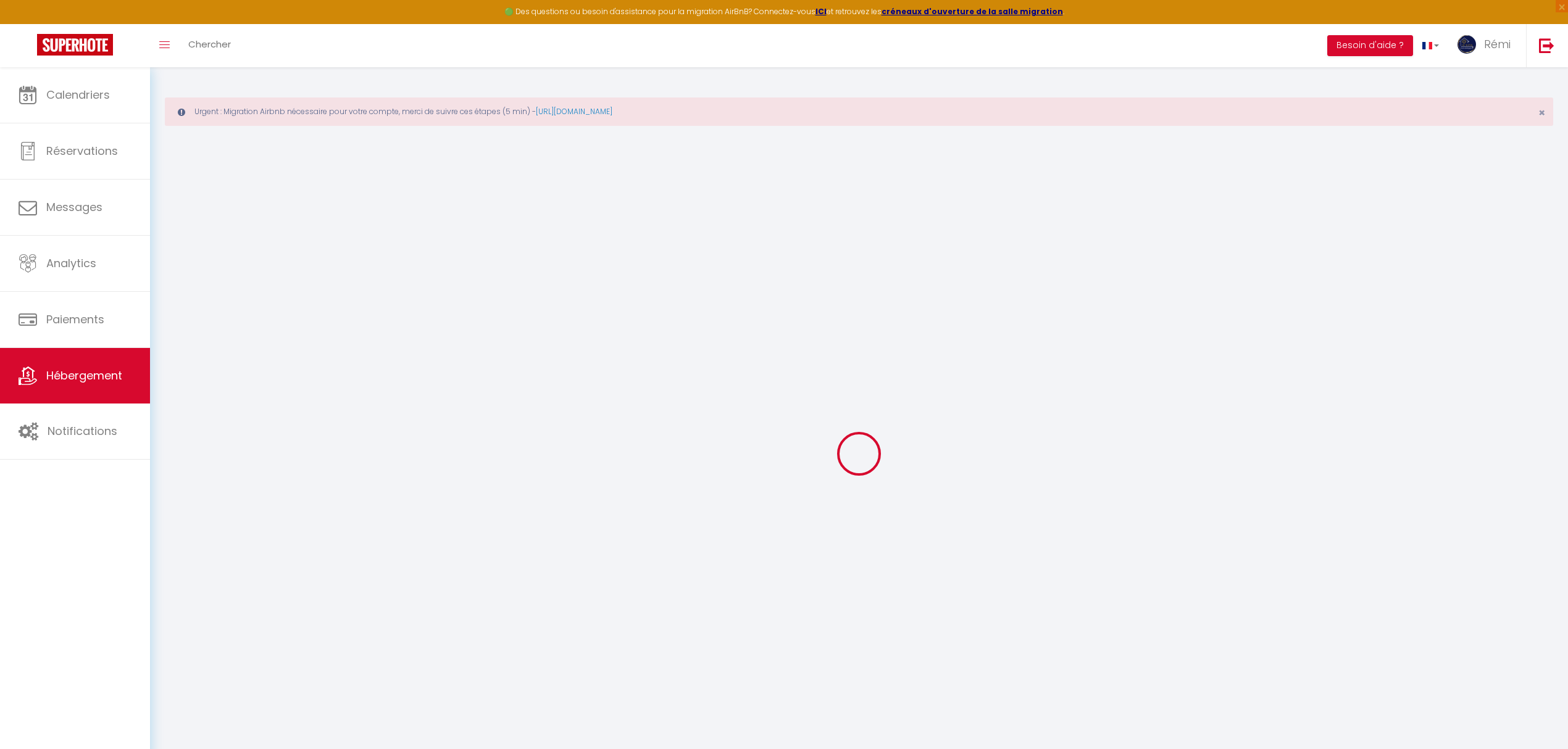
checkbox input "false"
select select
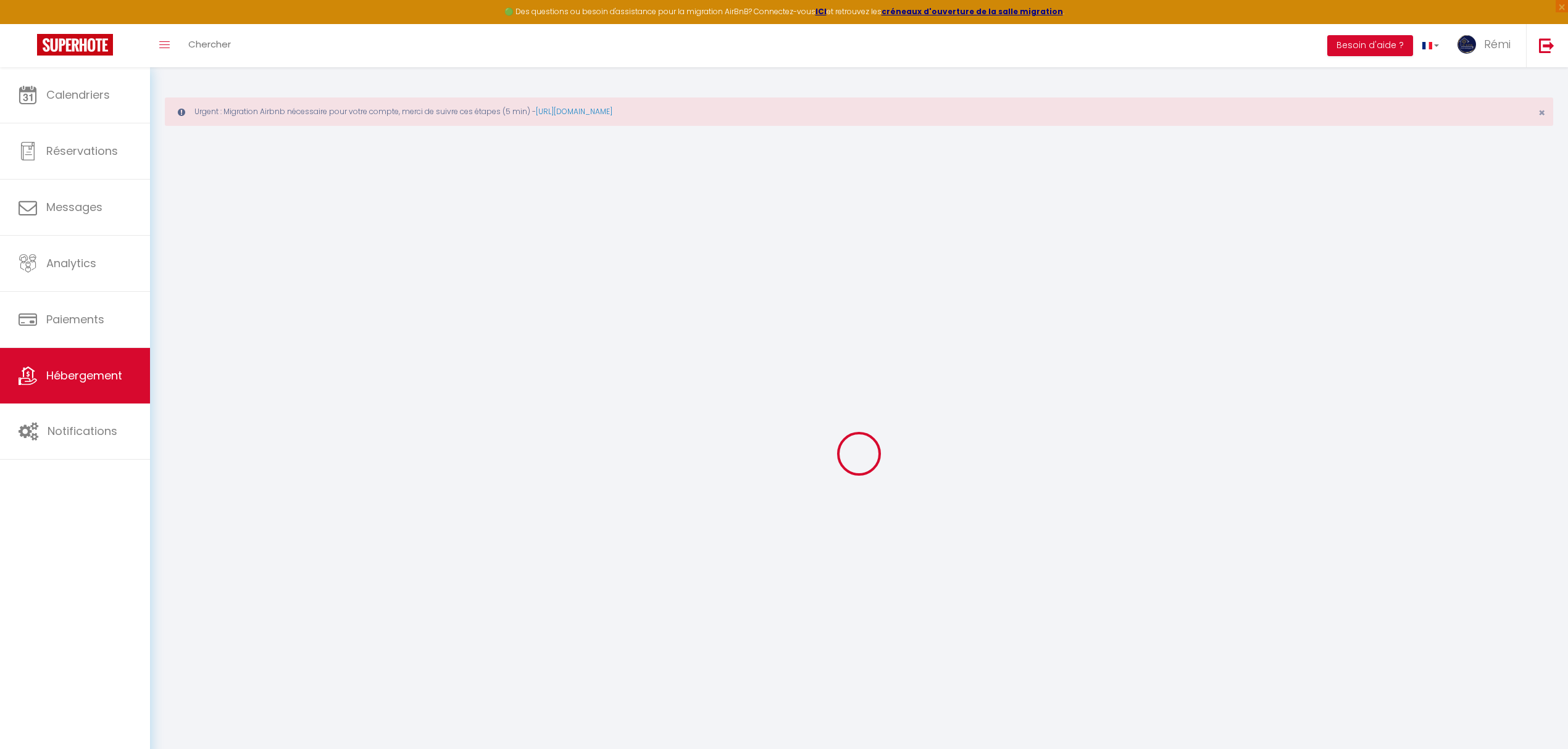
select select
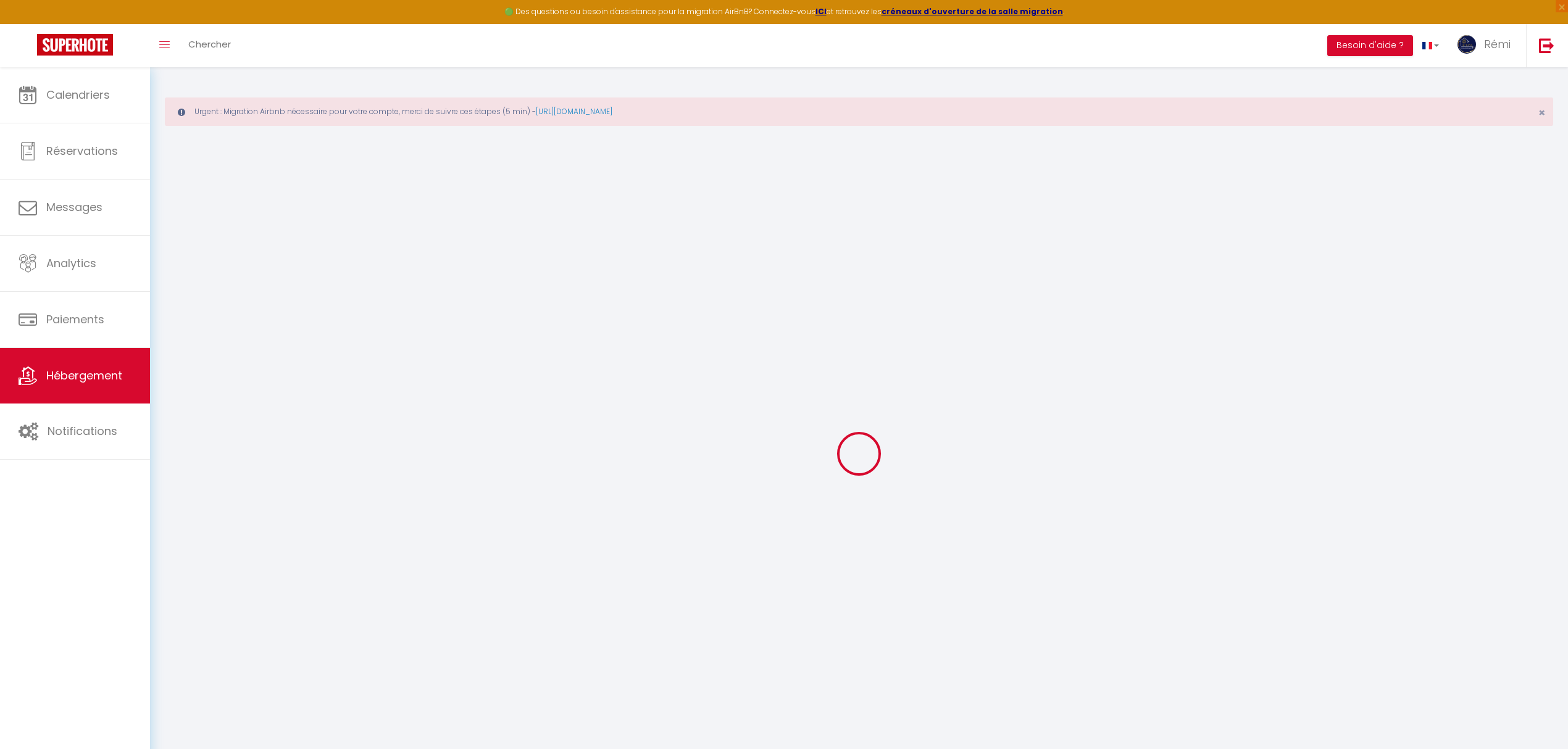
checkbox input "false"
select select
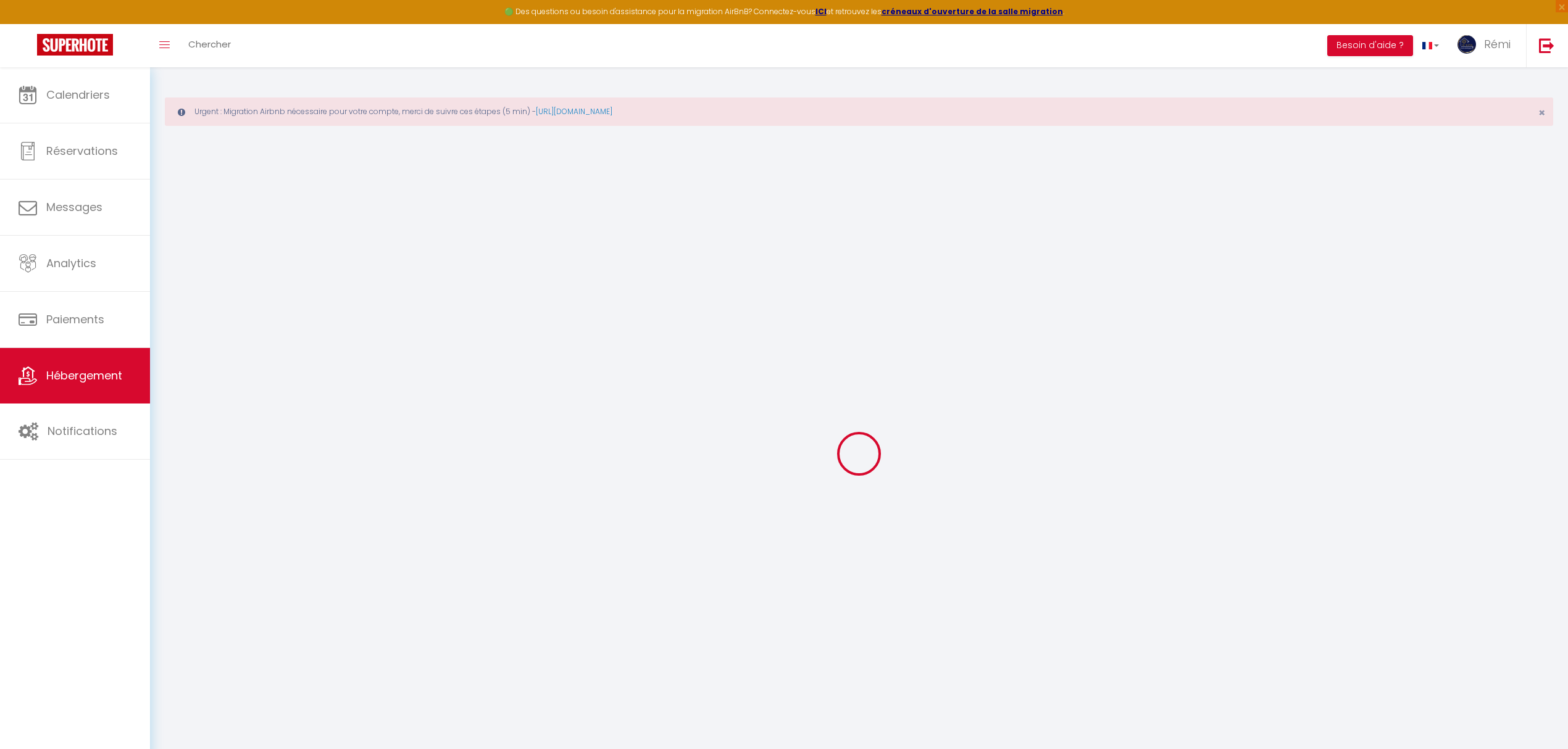
select select
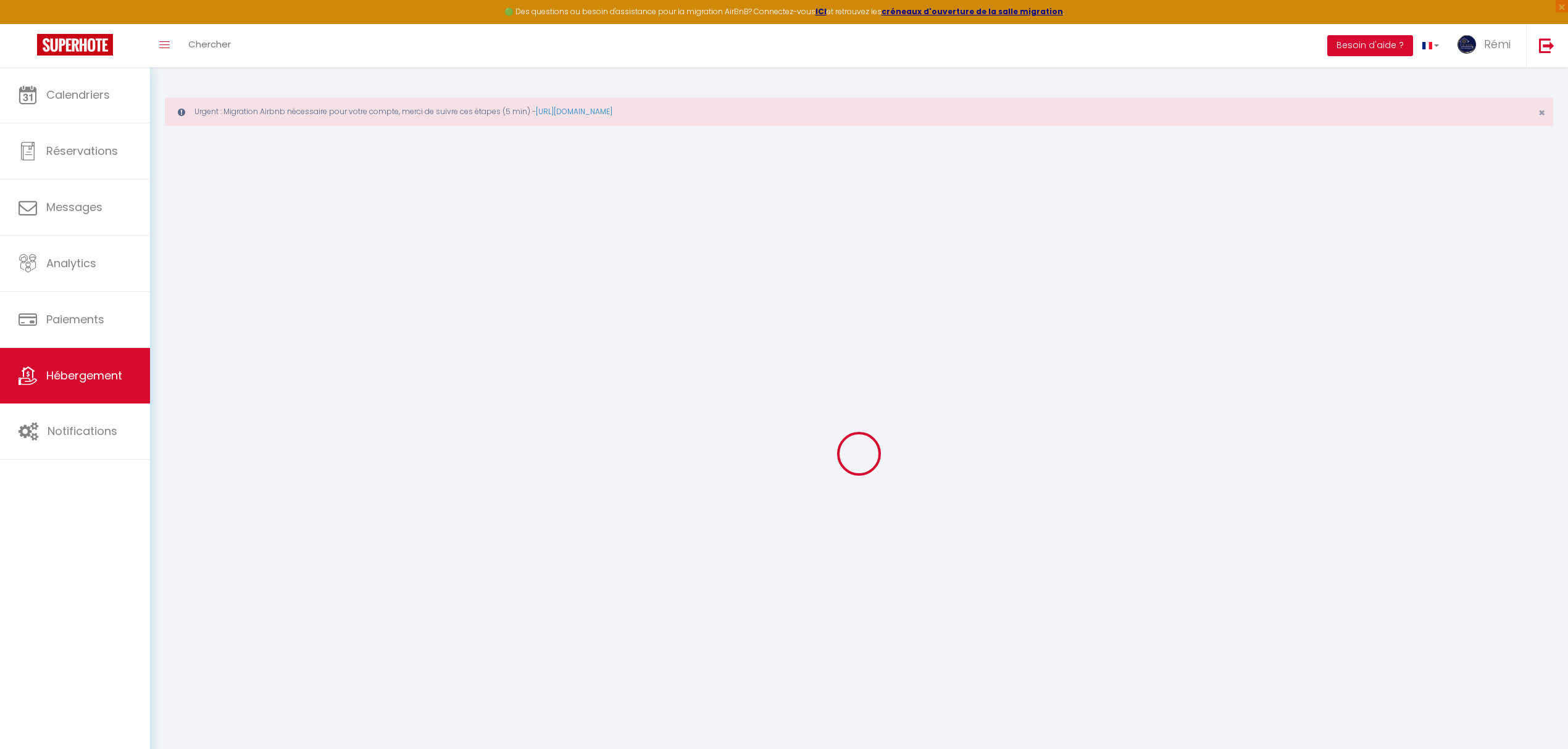
select select
checkbox input "false"
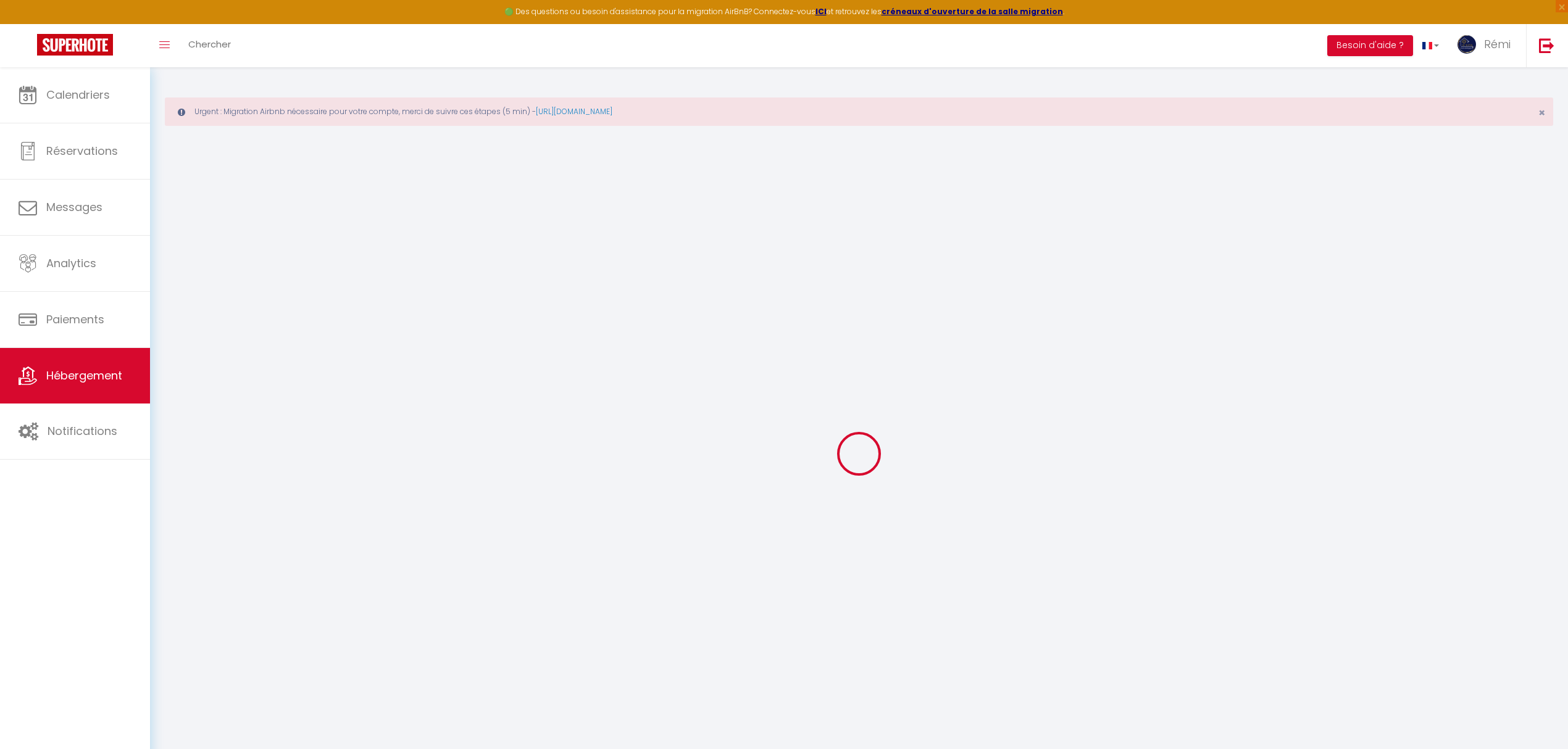
checkbox input "false"
select select
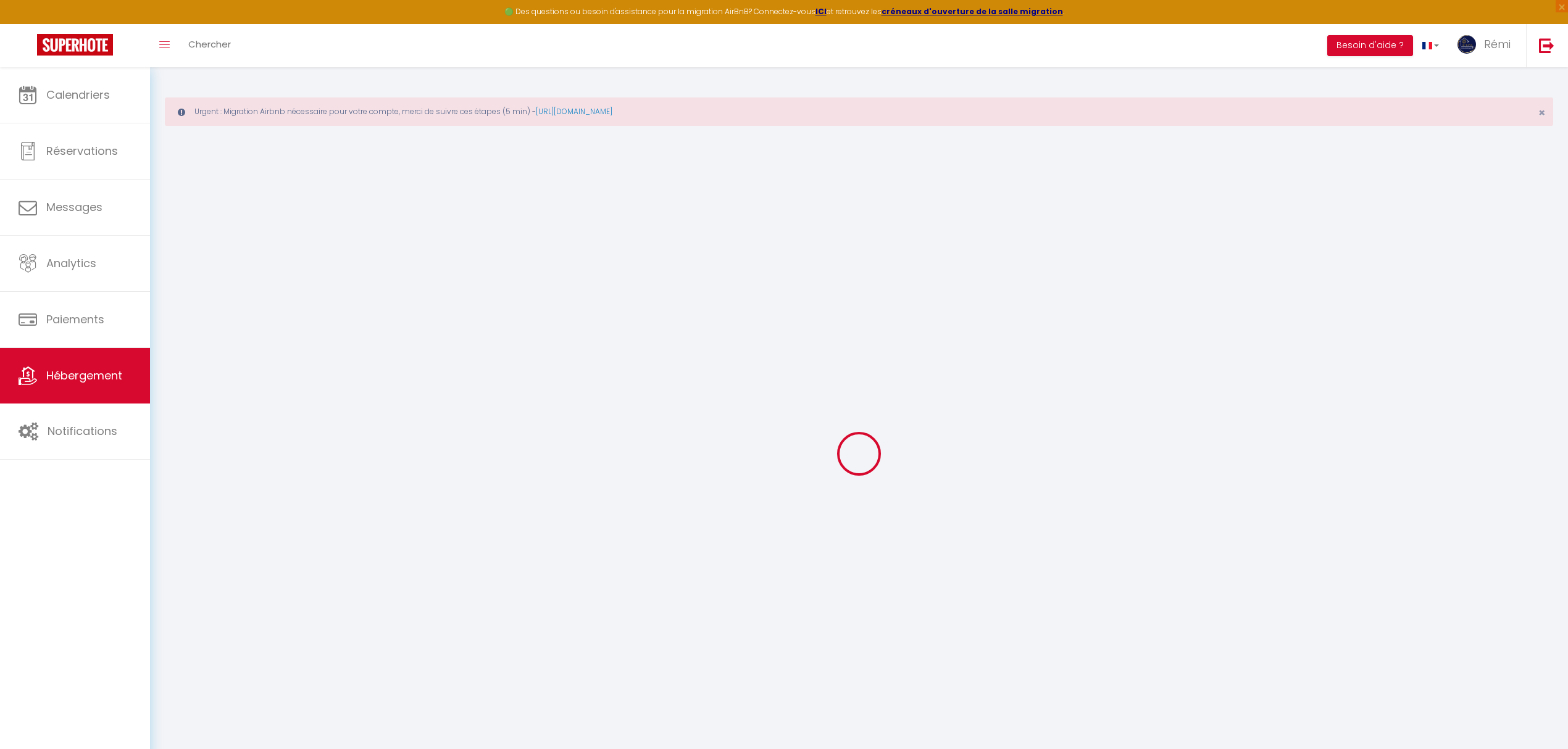
select select
checkbox input "false"
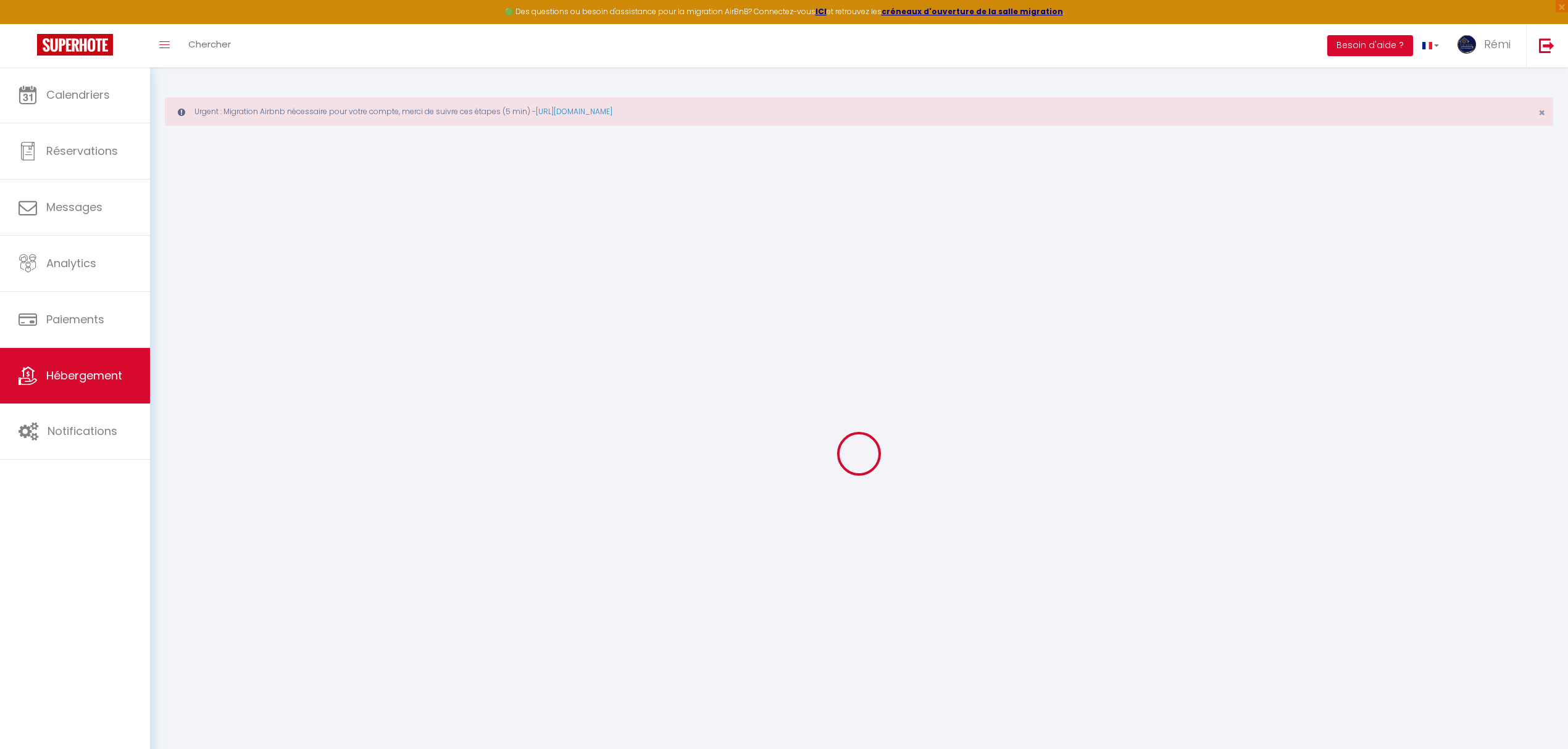
checkbox input "false"
select select
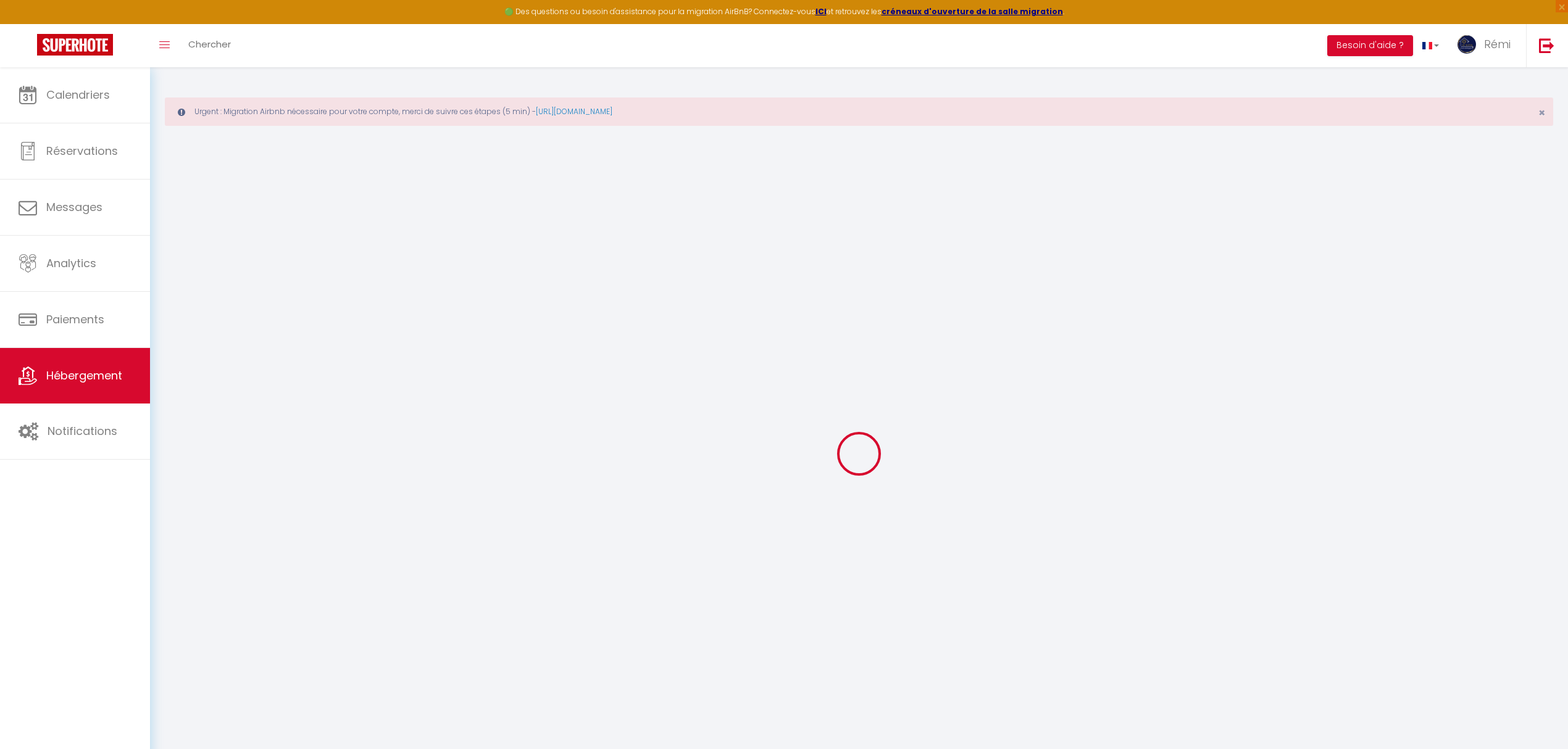
type input "Le Bouda Studio Castelnaudary"
type input "Thibault"
type input "[STREET_ADDRESS]"
type input "11400"
type input "Castelnaudary"
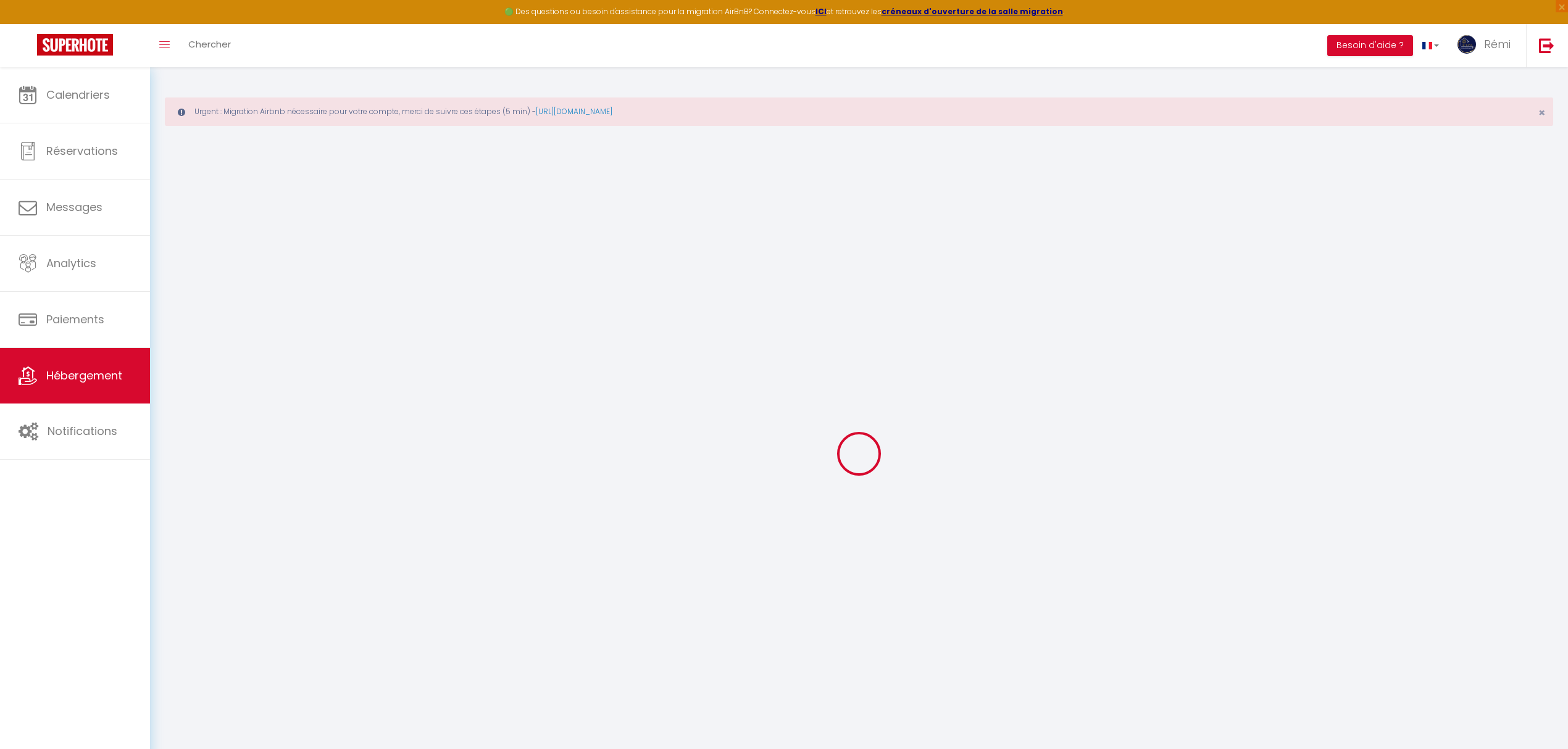
select select "2"
select select "0"
type input "32"
type input "30"
type input "0"
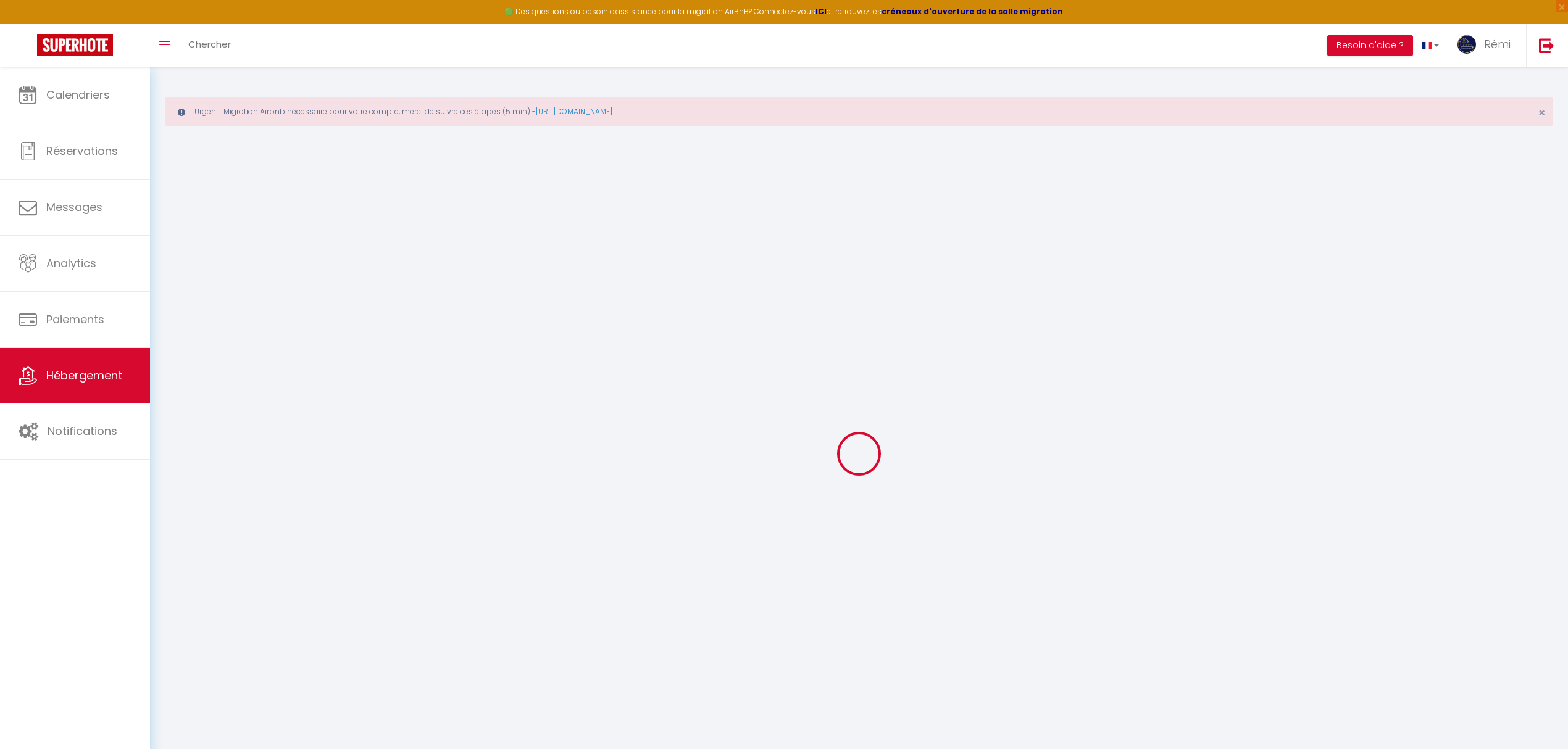
type input "0"
type input "300"
select select
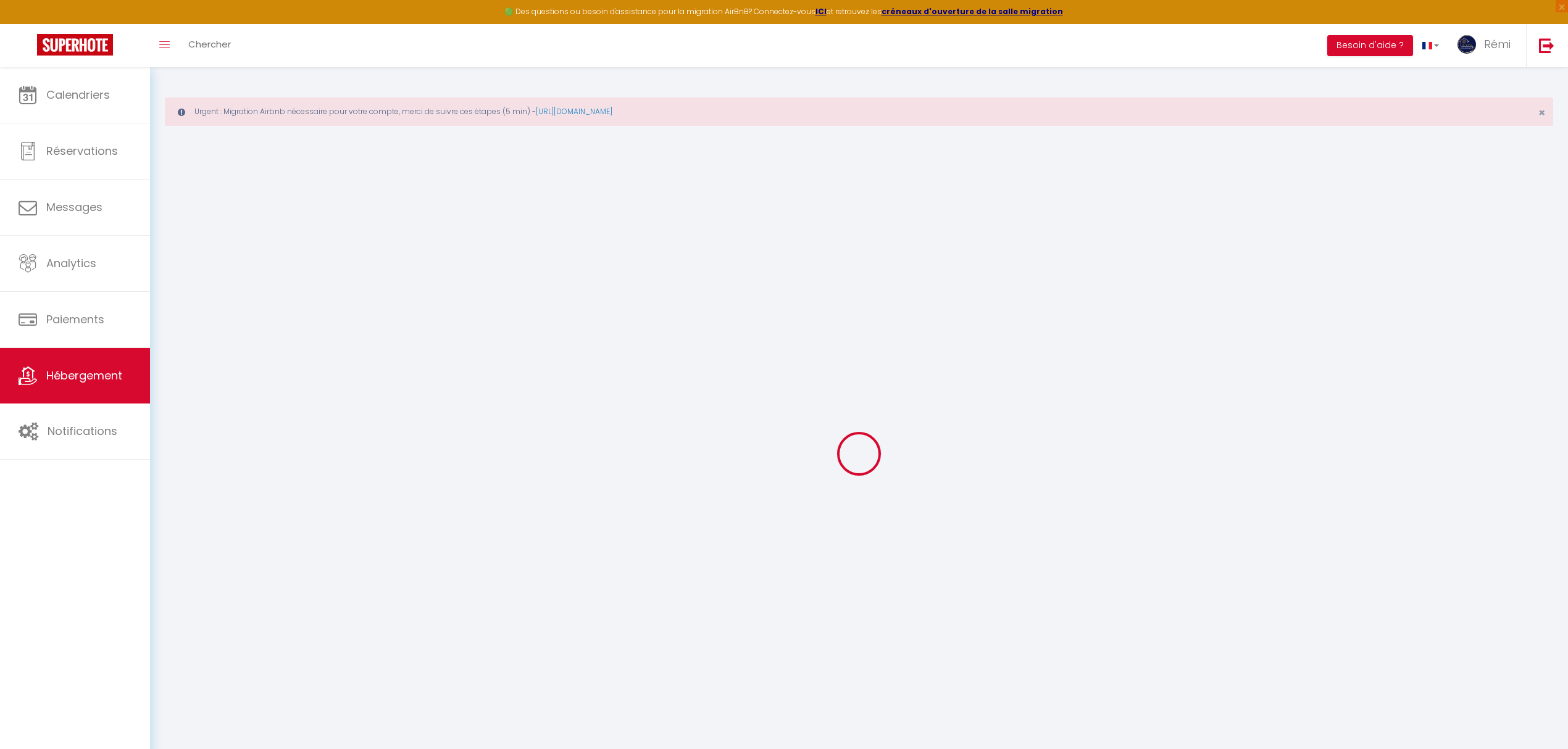
select select
type input "[STREET_ADDRESS]"
type input "11400"
type input "Castelnaudary"
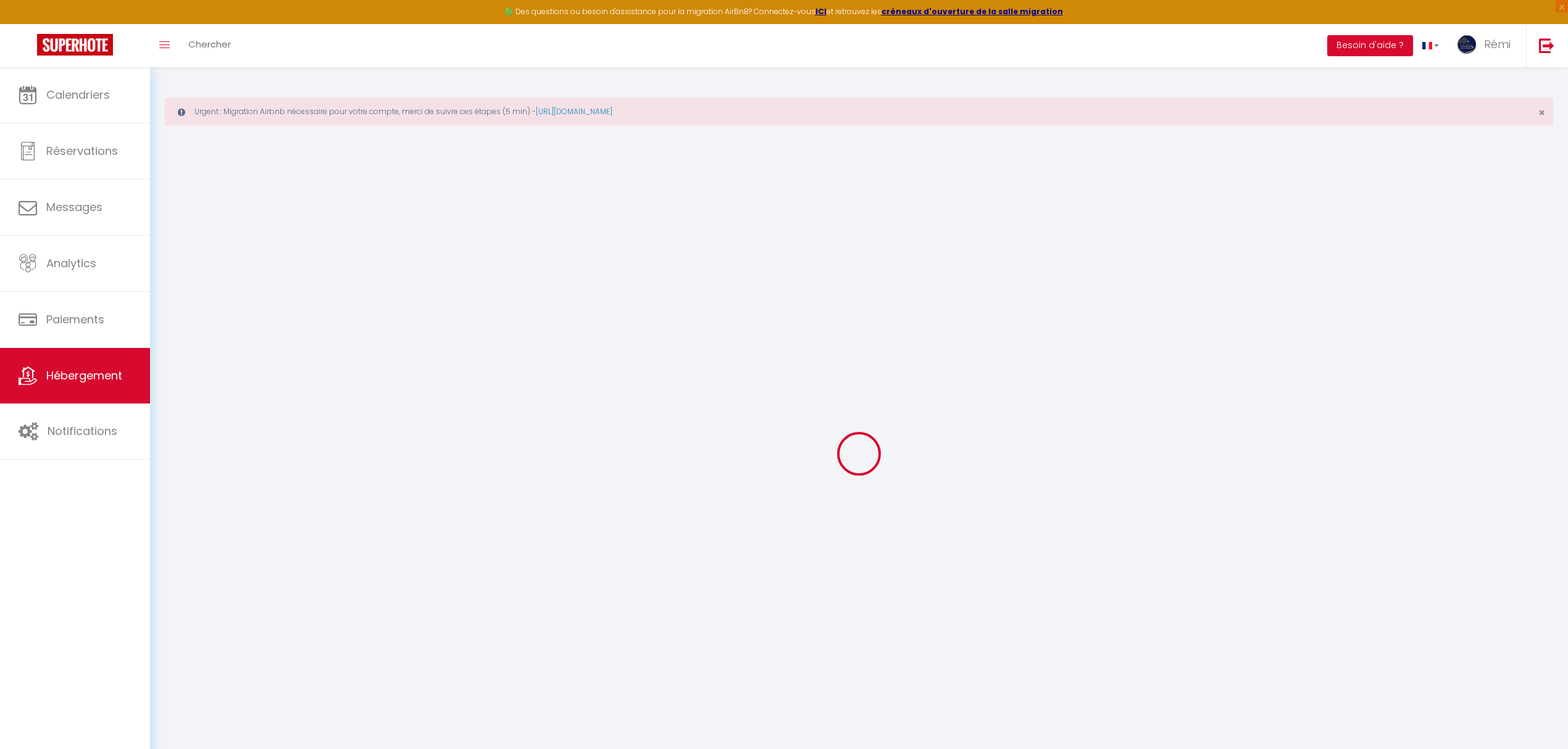
type input "[EMAIL_ADDRESS][DOMAIN_NAME]"
select select "5698"
checkbox input "false"
checkbox input "true"
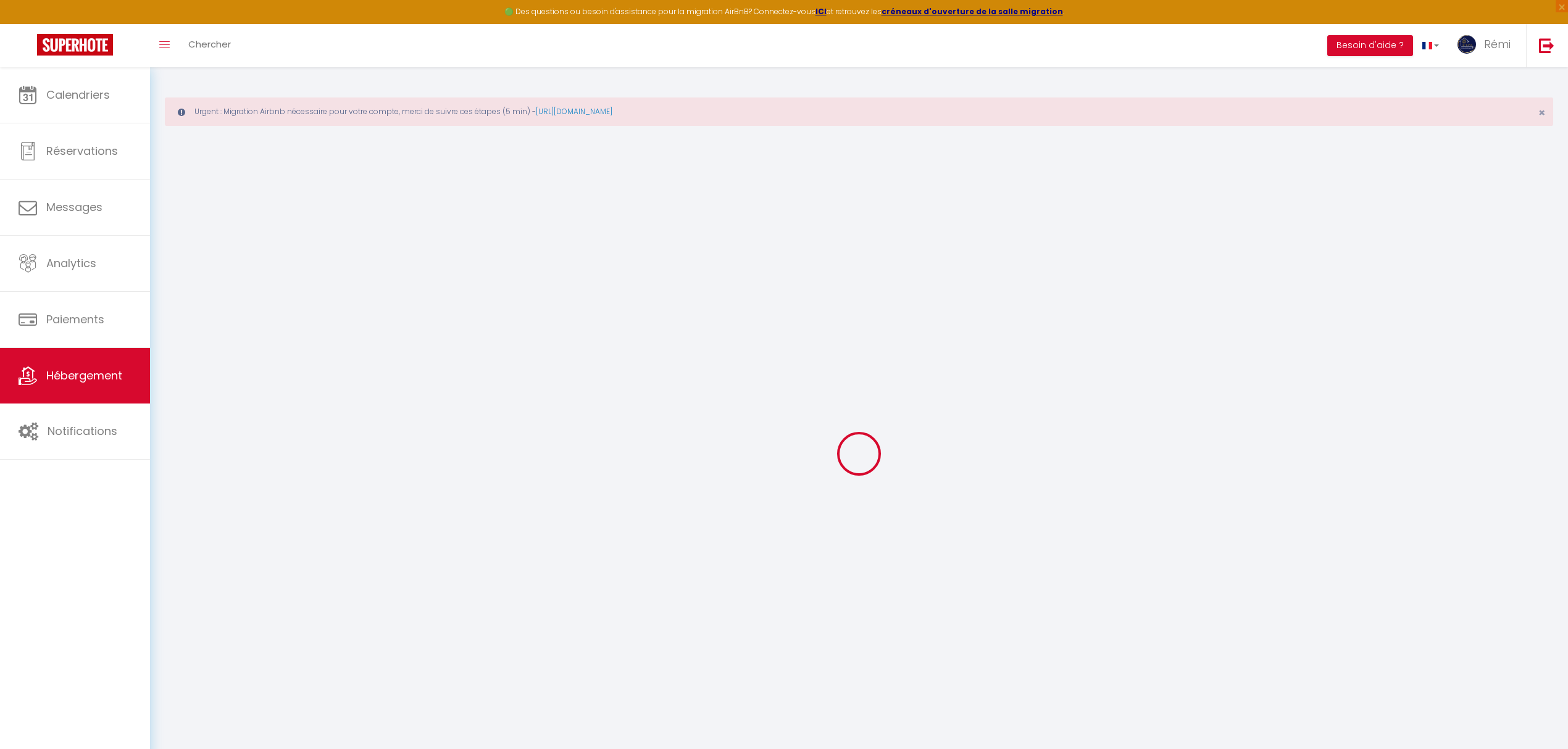
checkbox input "false"
radio input "true"
type input "30"
type input "0"
type input "10"
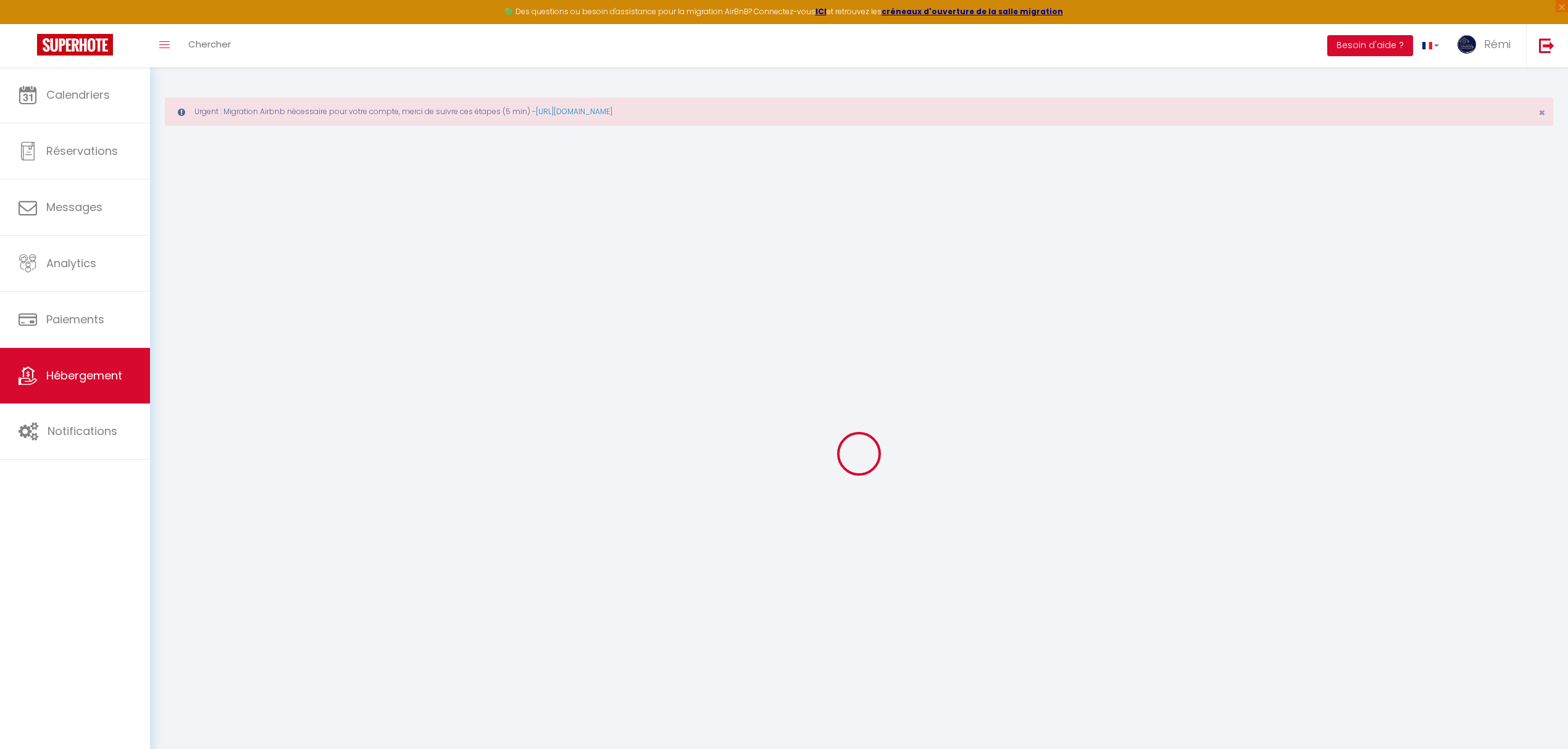
type input "0"
select select "26329"
select select
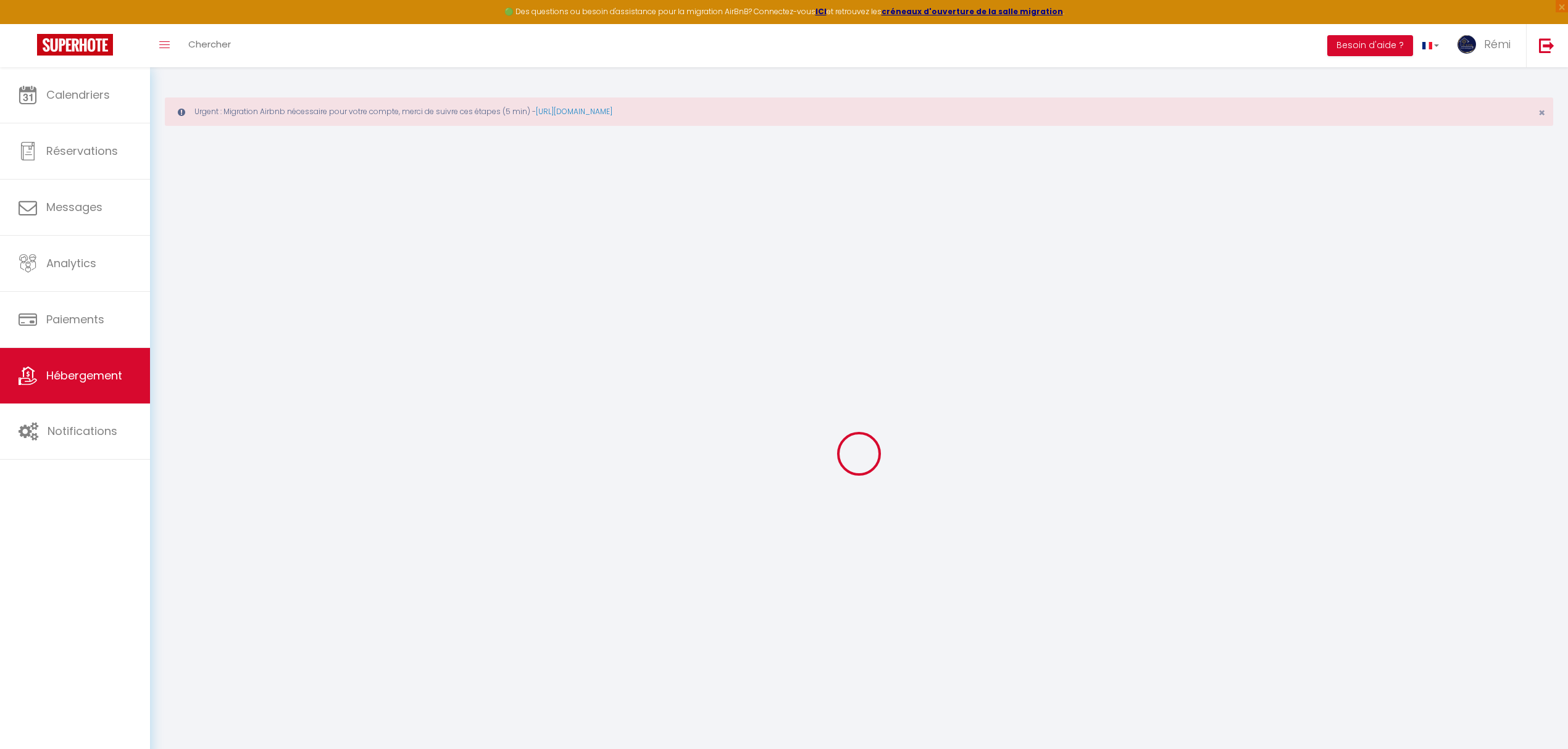
select select
checkbox input "false"
checkbox input "true"
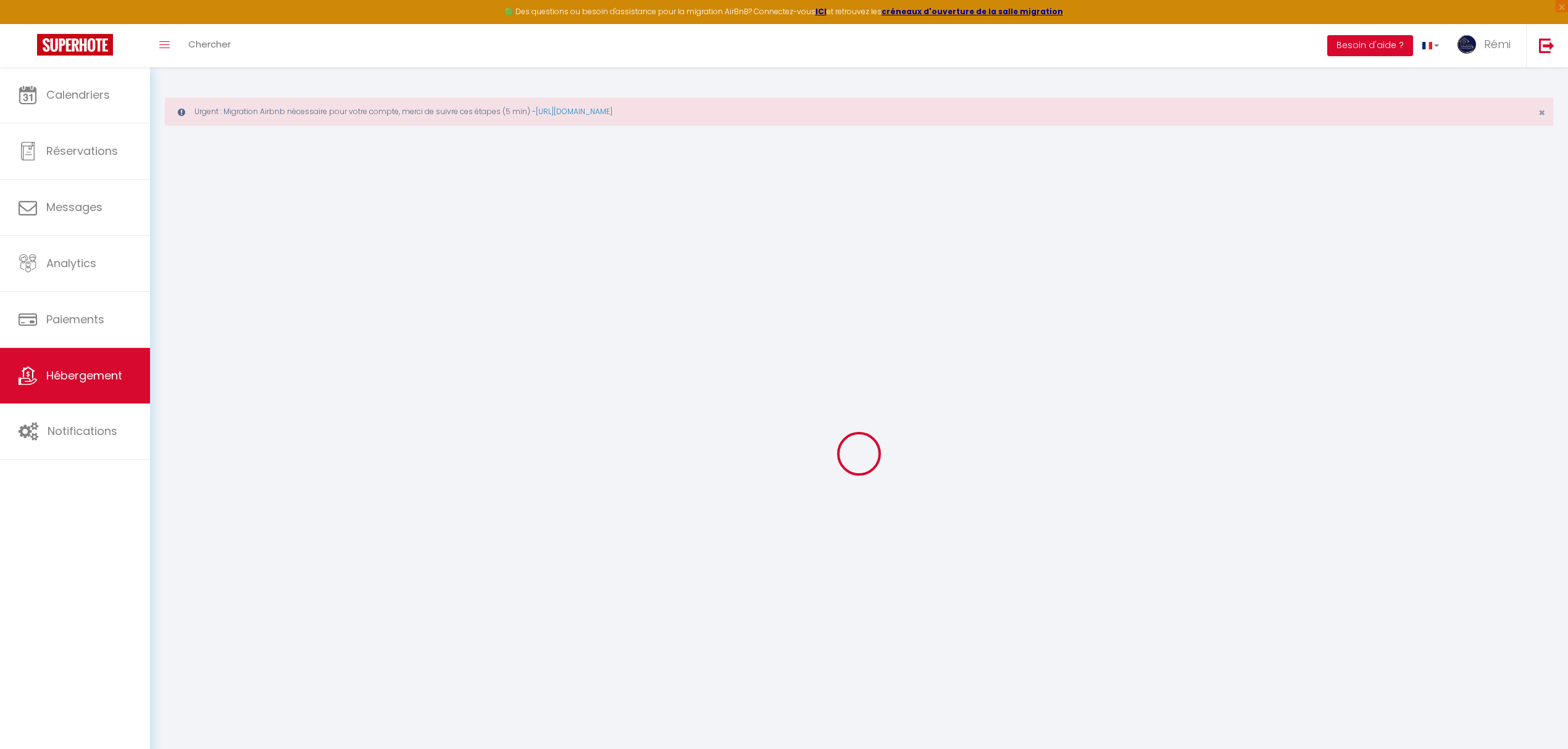
checkbox input "false"
select select
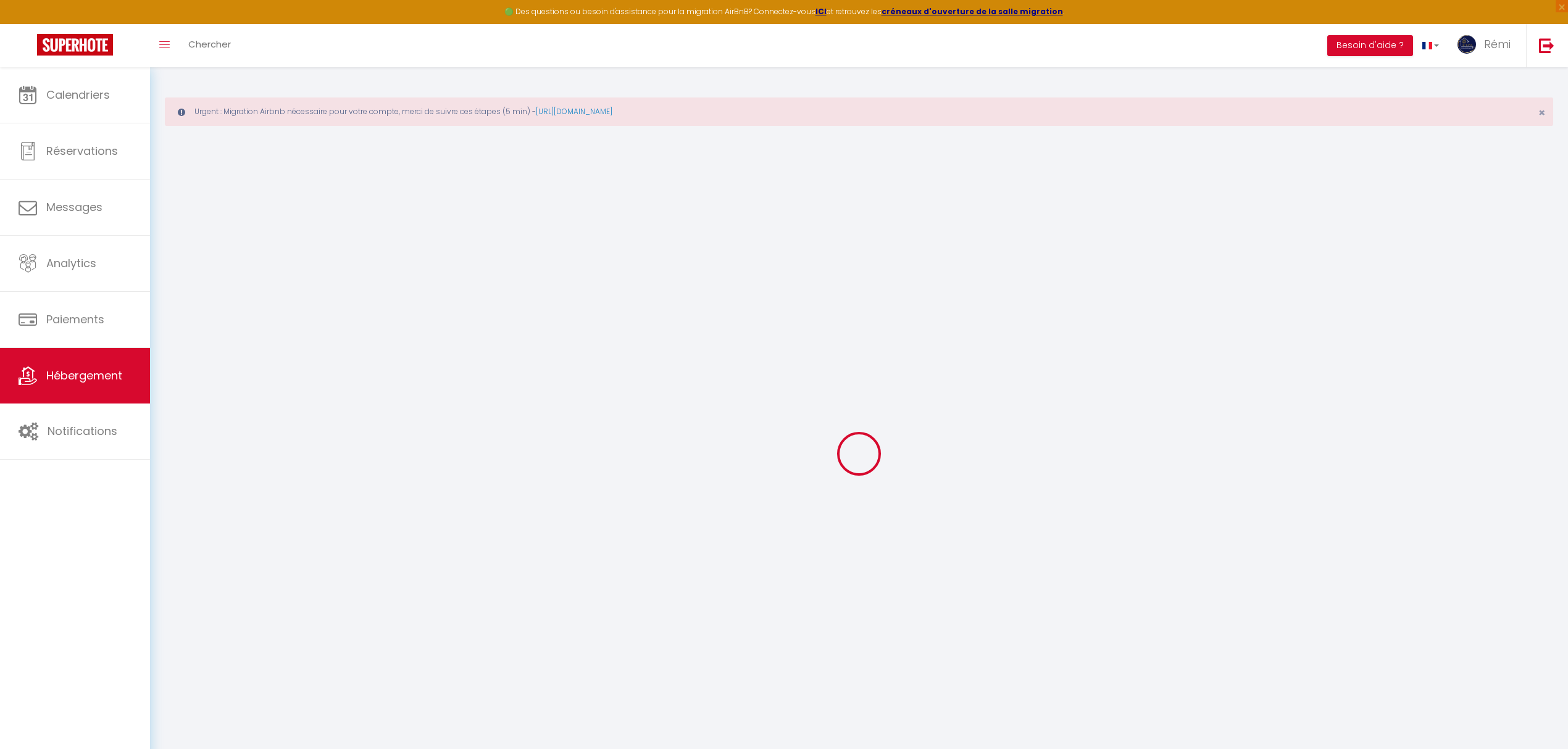
select select
checkbox input "false"
checkbox input "true"
checkbox input "false"
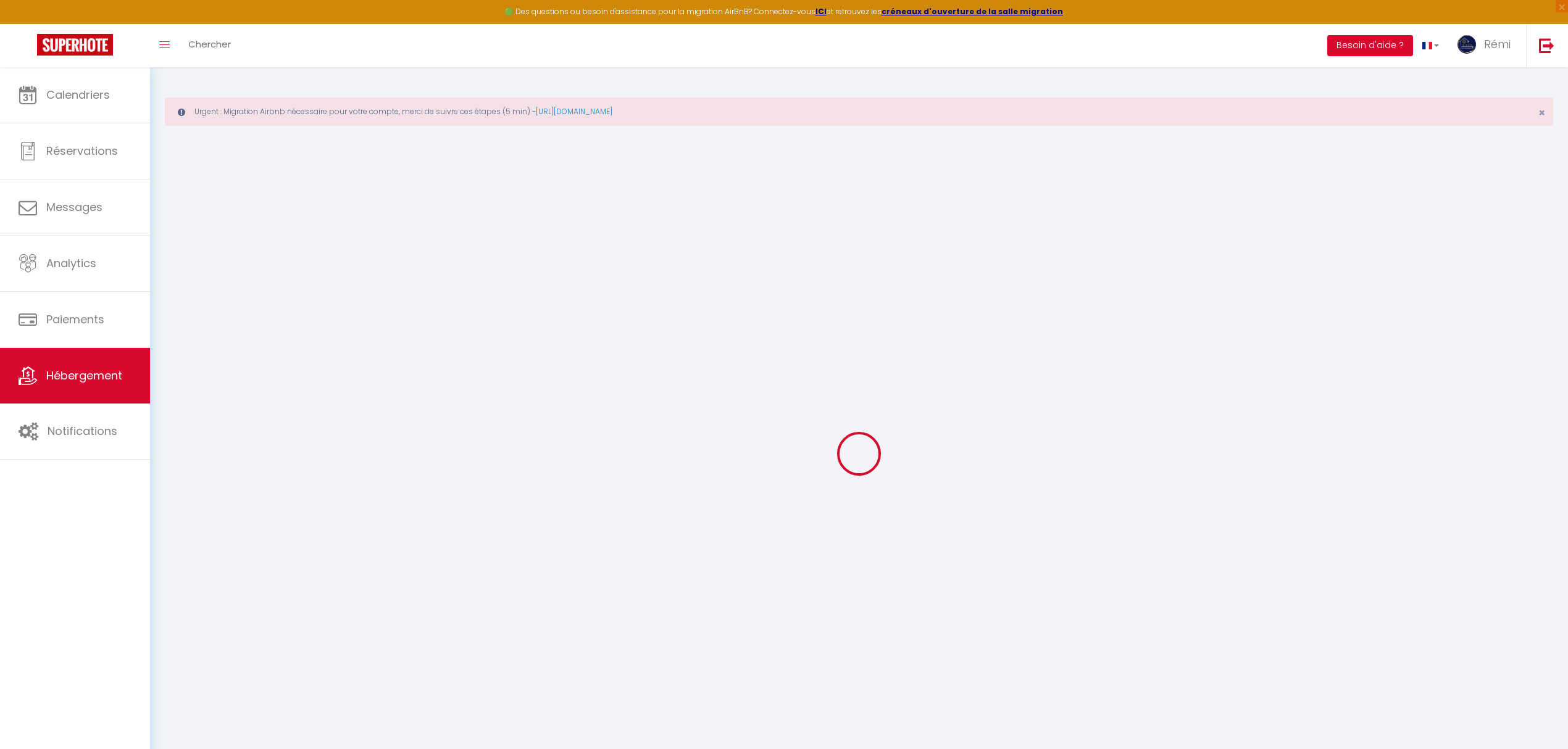
checkbox input "false"
checkbox input "true"
checkbox input "false"
select select "17:00"
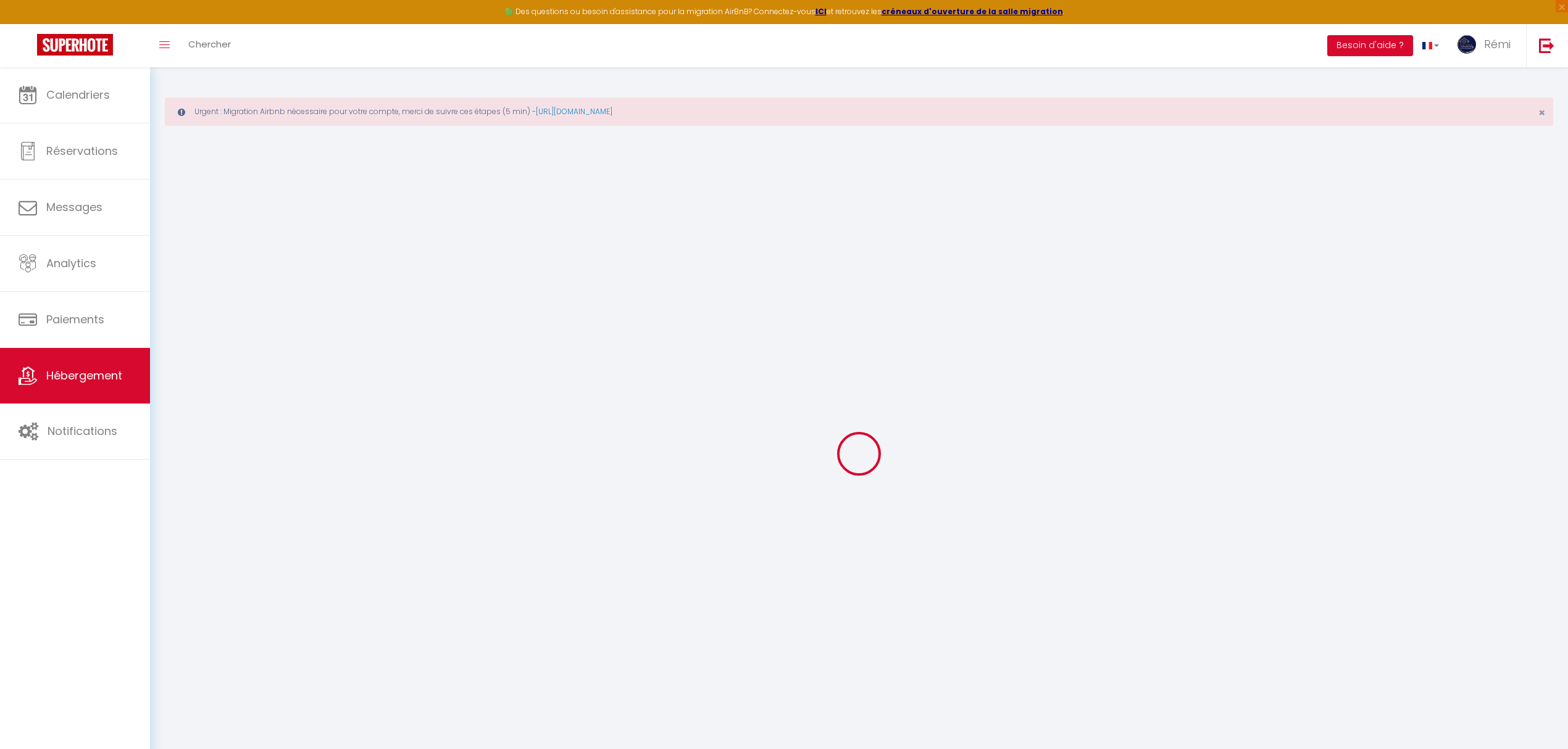
select select "19:00"
select select "10:00"
select select "30"
select select "120"
checkbox input "false"
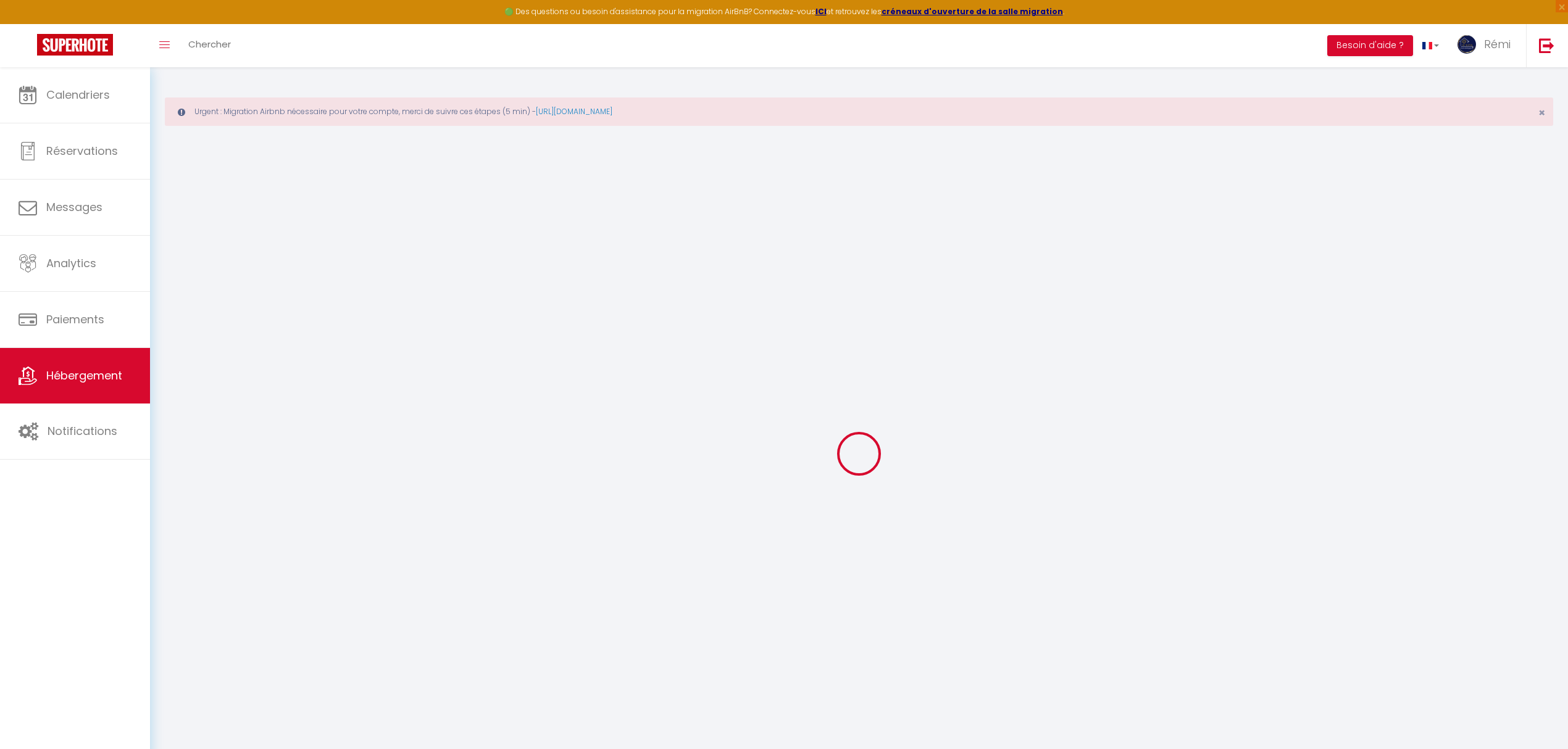
checkbox input "true"
checkbox input "false"
checkbox input "true"
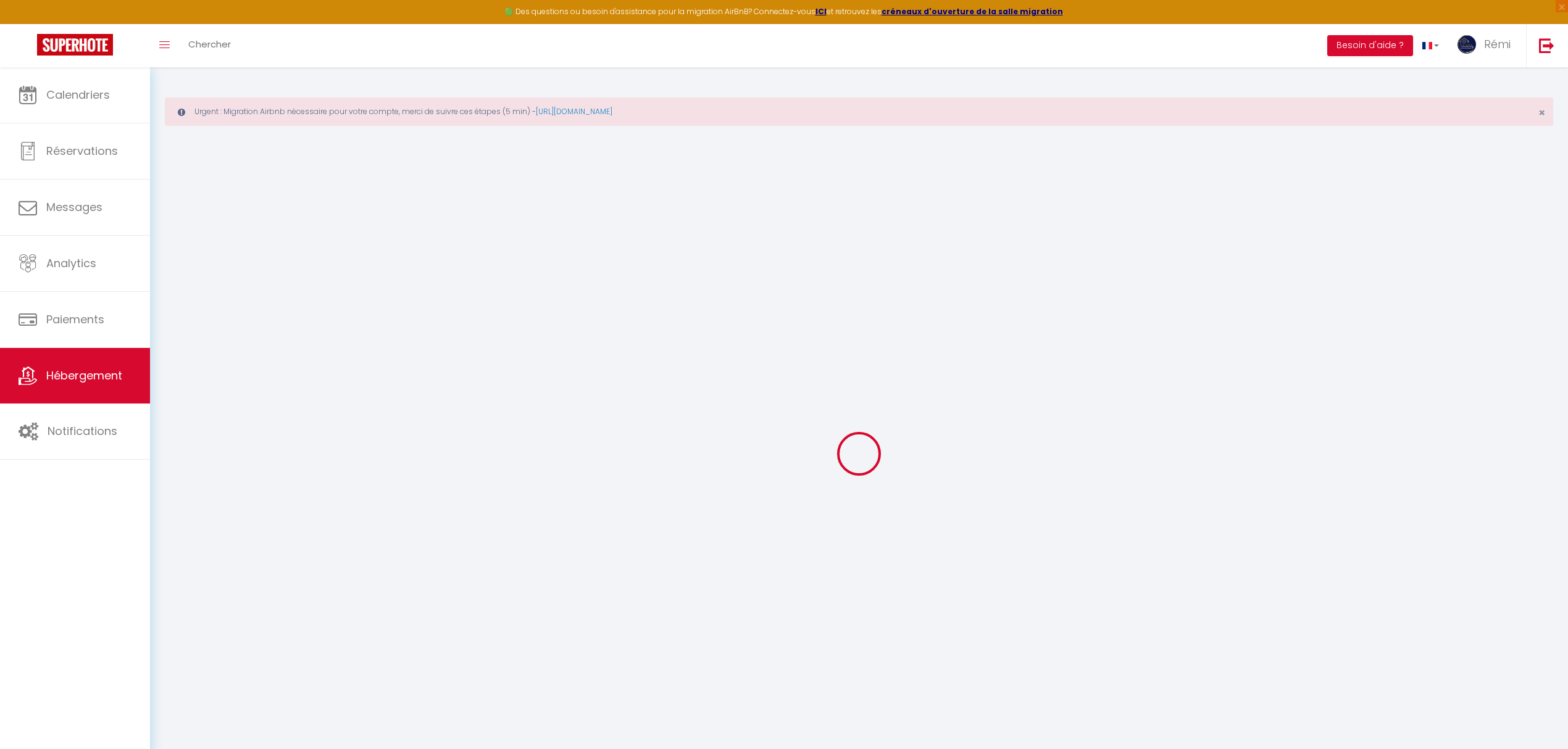
checkbox input "true"
checkbox input "false"
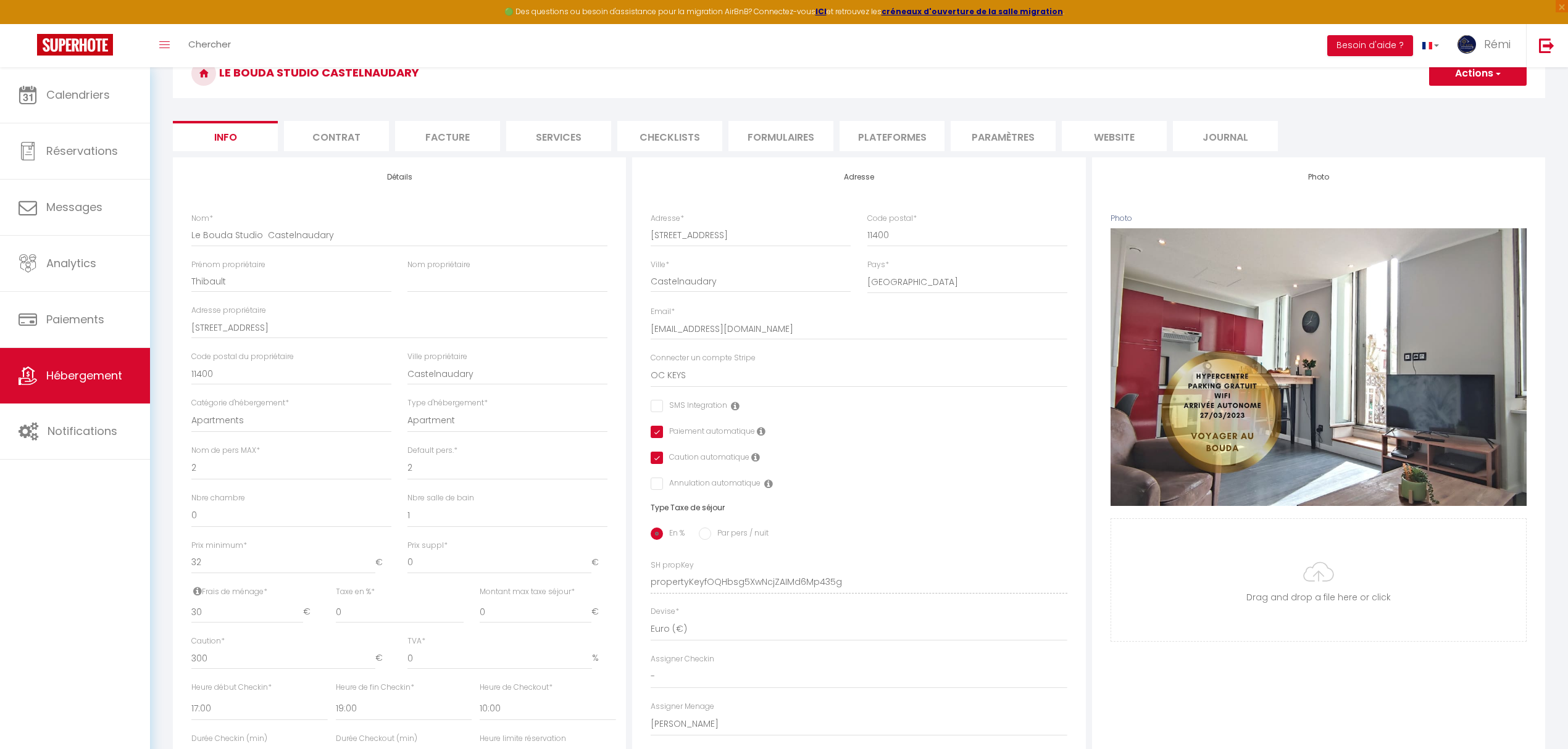
scroll to position [329, 0]
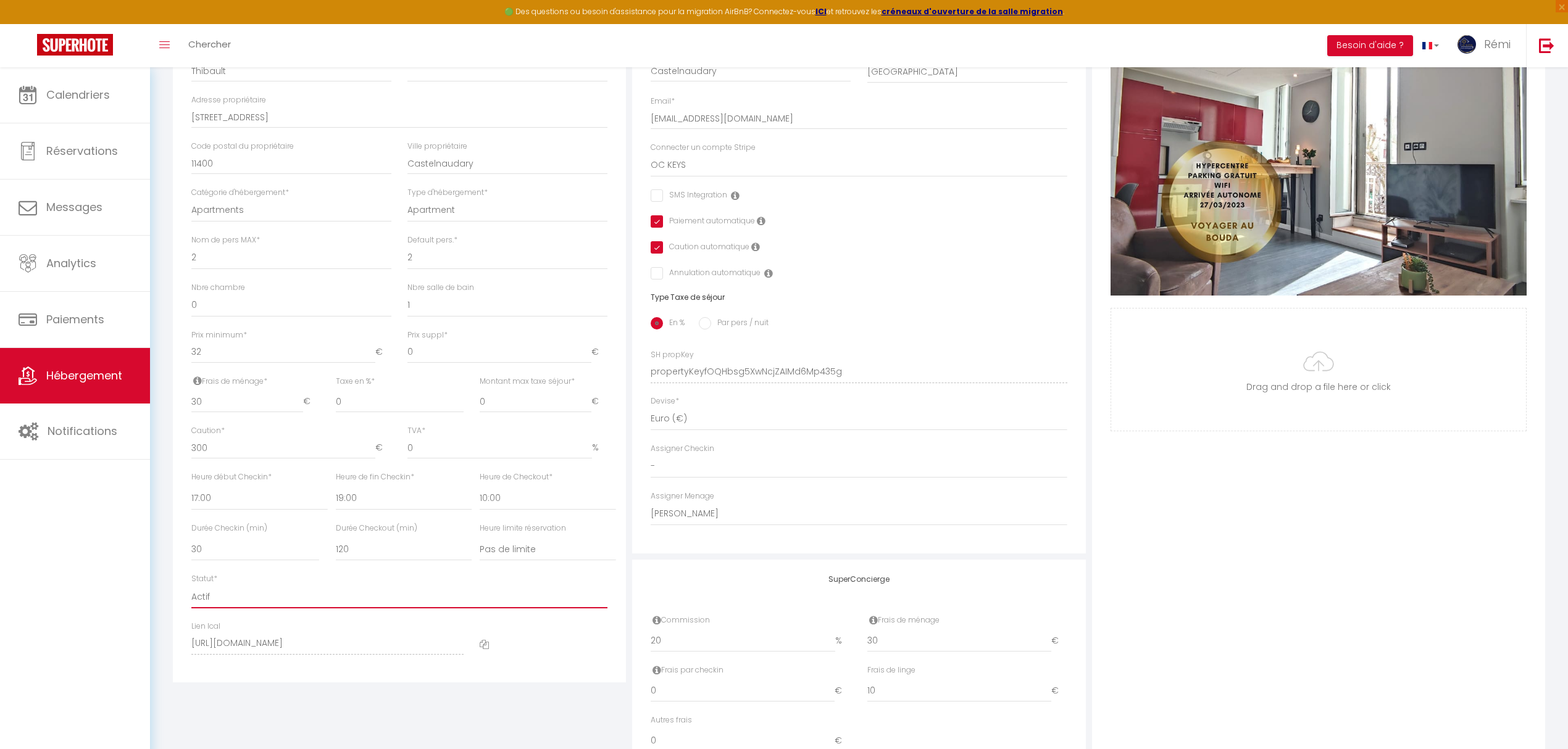
click at [278, 601] on select "Actif Pas actif" at bounding box center [400, 597] width 416 height 23
select select "0"
click at [192, 585] on select "Actif Pas actif" at bounding box center [400, 597] width 416 height 23
checkbox input "false"
checkbox input "true"
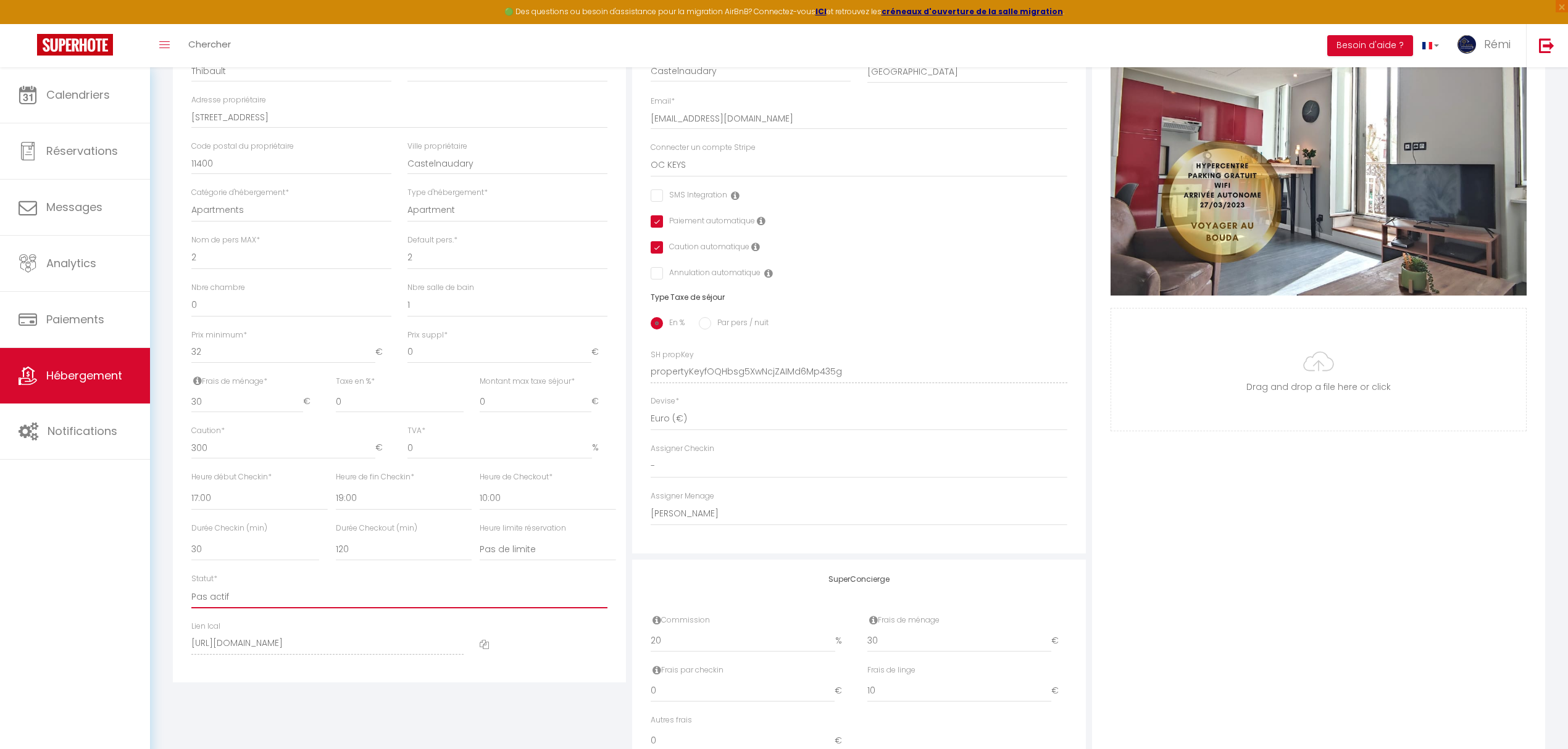
checkbox input "true"
checkbox input "false"
checkbox input "true"
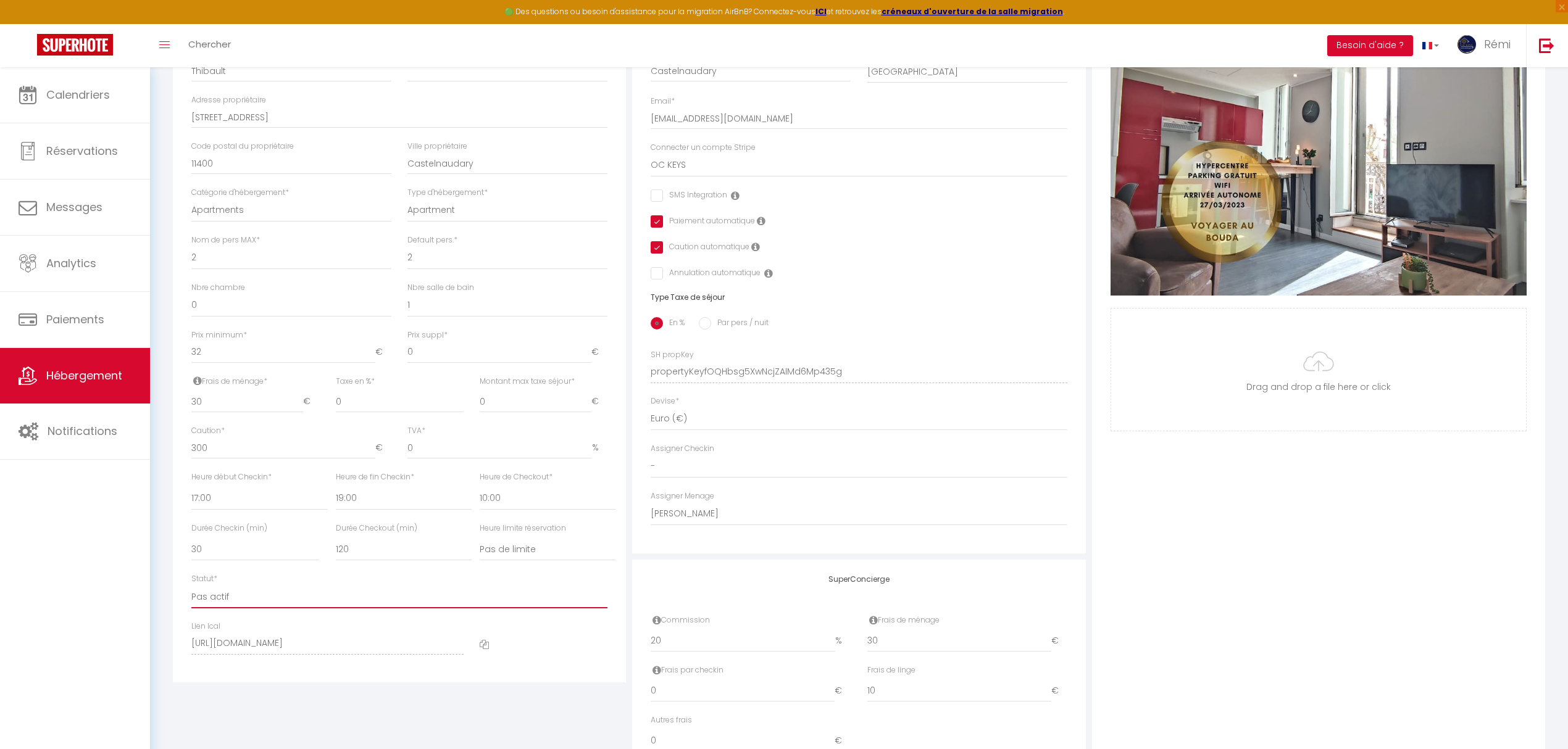
checkbox input "false"
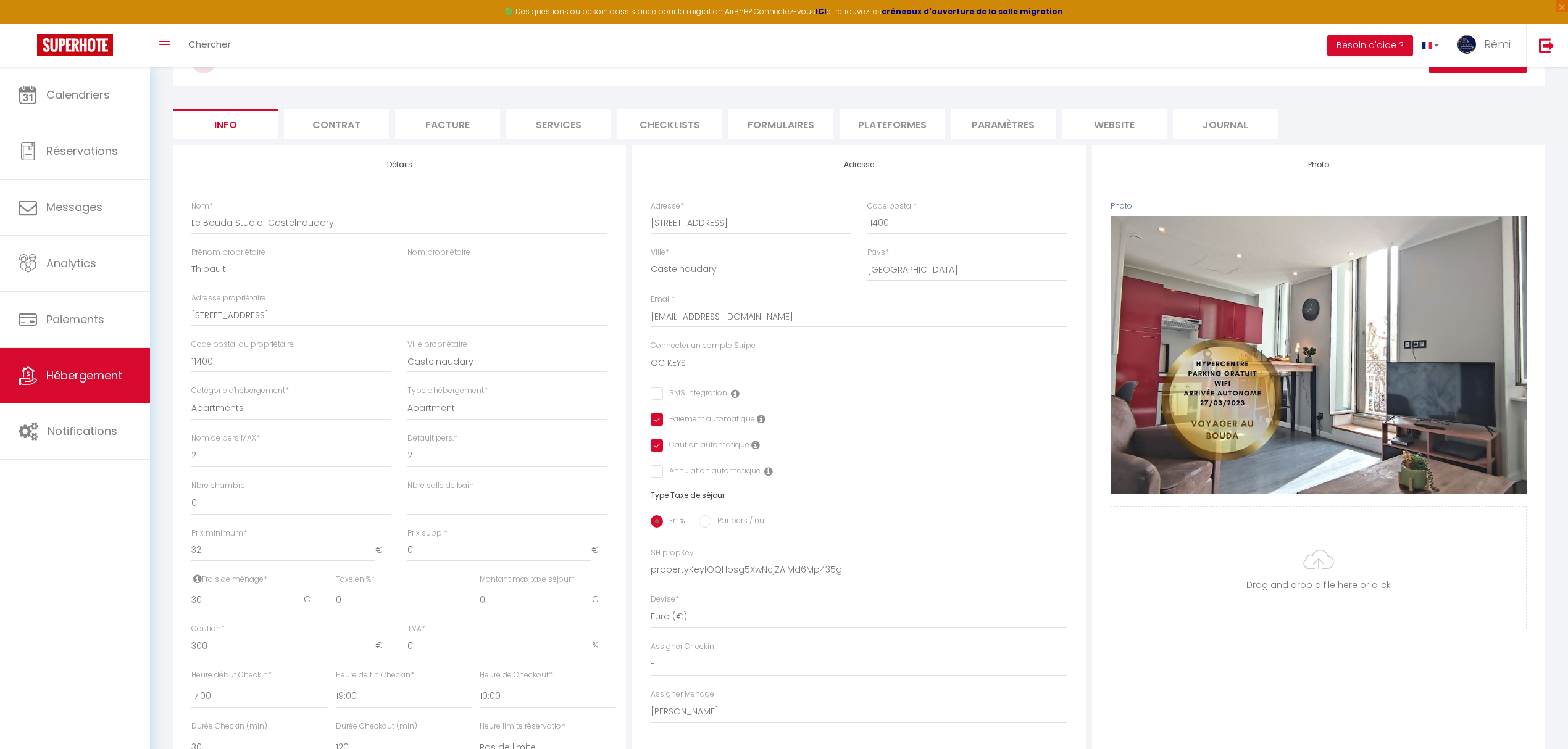
scroll to position [0, 0]
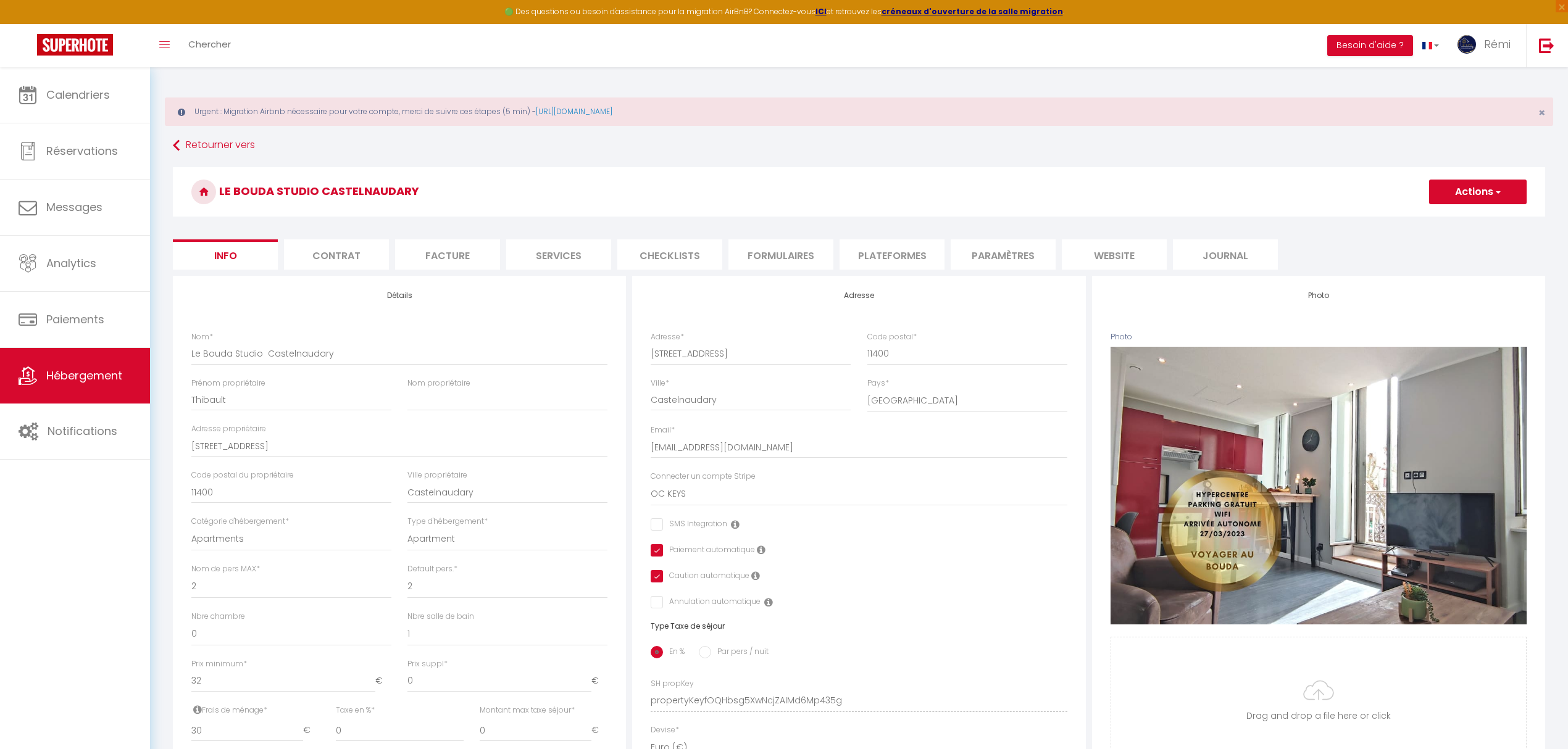
click at [1251, 195] on button "Actions" at bounding box center [1477, 192] width 97 height 25
click at [1251, 222] on input "Enregistrer" at bounding box center [1429, 219] width 46 height 12
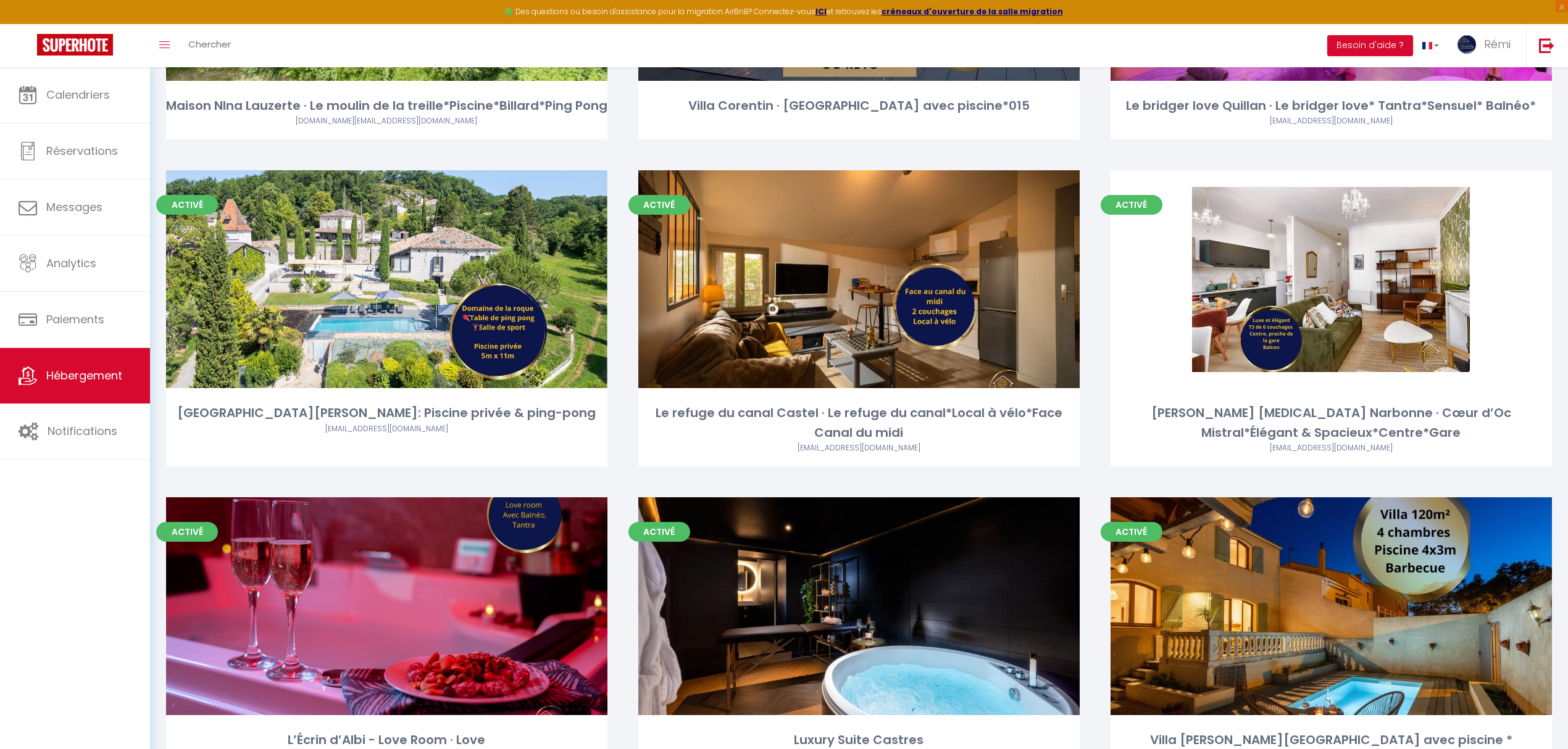
scroll to position [2676, 0]
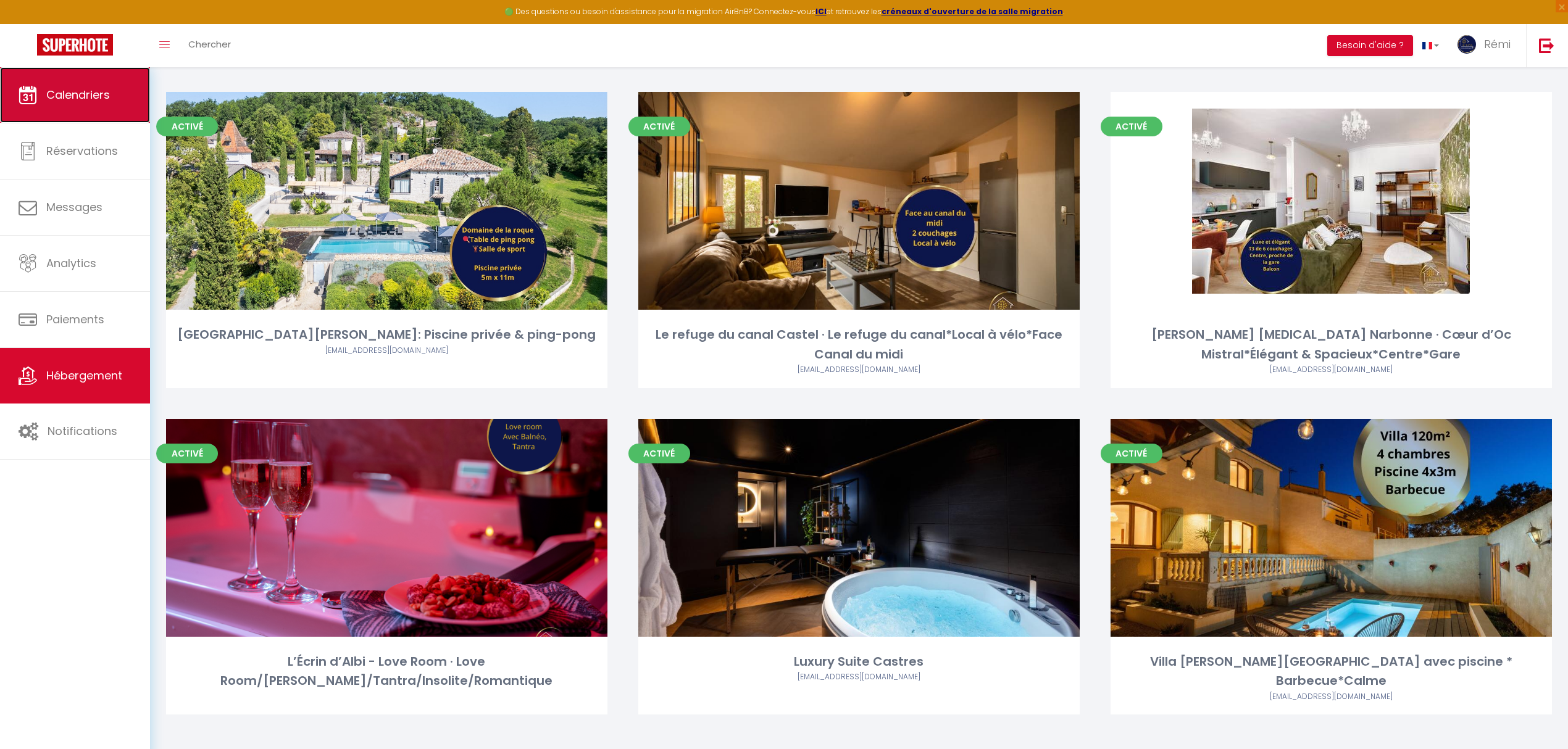
click at [42, 104] on link "Calendriers" at bounding box center [75, 95] width 150 height 56
